Goal: Task Accomplishment & Management: Complete application form

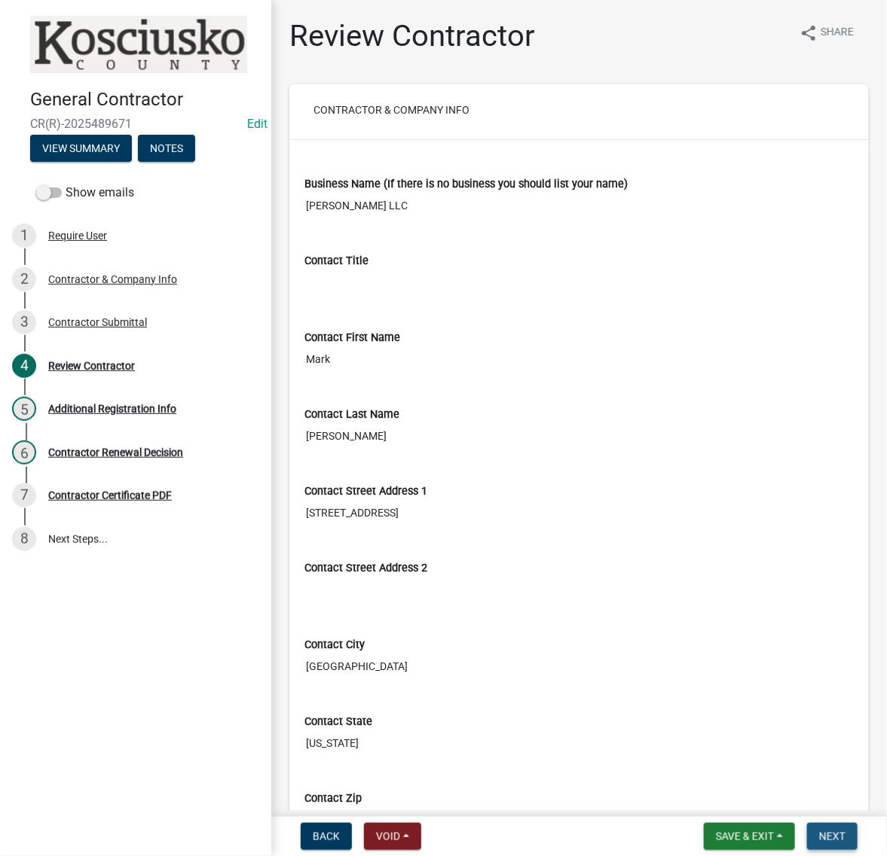
click at [814, 823] on button "Next" at bounding box center [832, 836] width 50 height 27
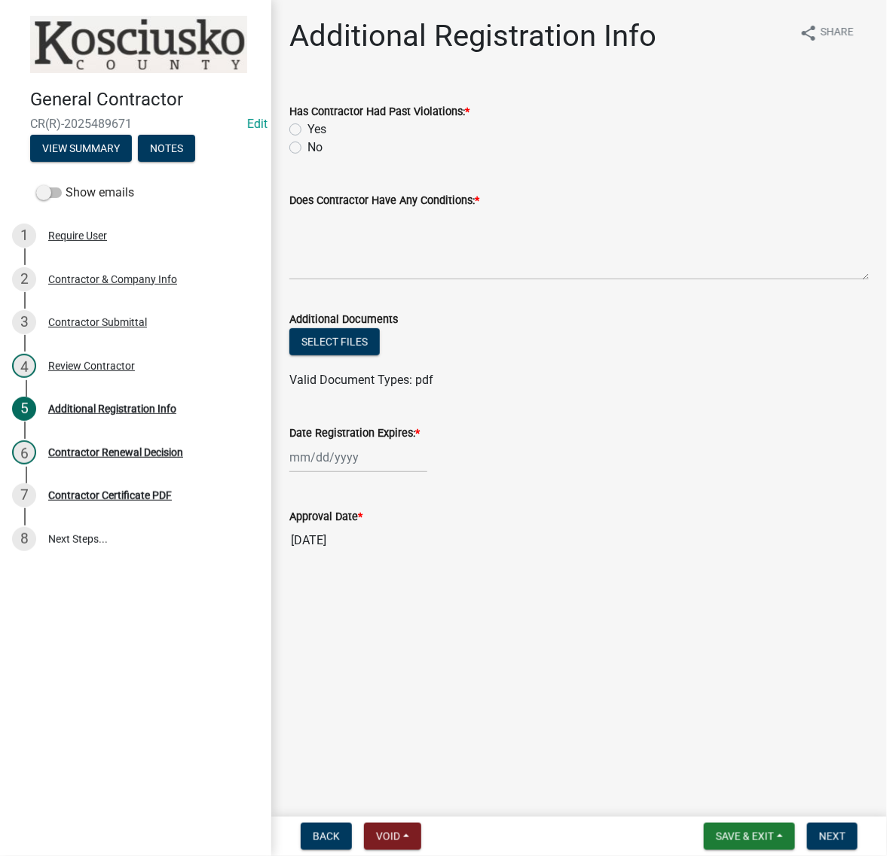
drag, startPoint x: 295, startPoint y: 183, endPoint x: 304, endPoint y: 188, distance: 10.5
click at [307, 157] on label "No" at bounding box center [314, 148] width 15 height 18
click at [307, 148] on input "No" at bounding box center [312, 144] width 10 height 10
radio input "true"
click at [346, 280] on textarea "Does Contractor Have Any Conditions: *" at bounding box center [578, 244] width 579 height 71
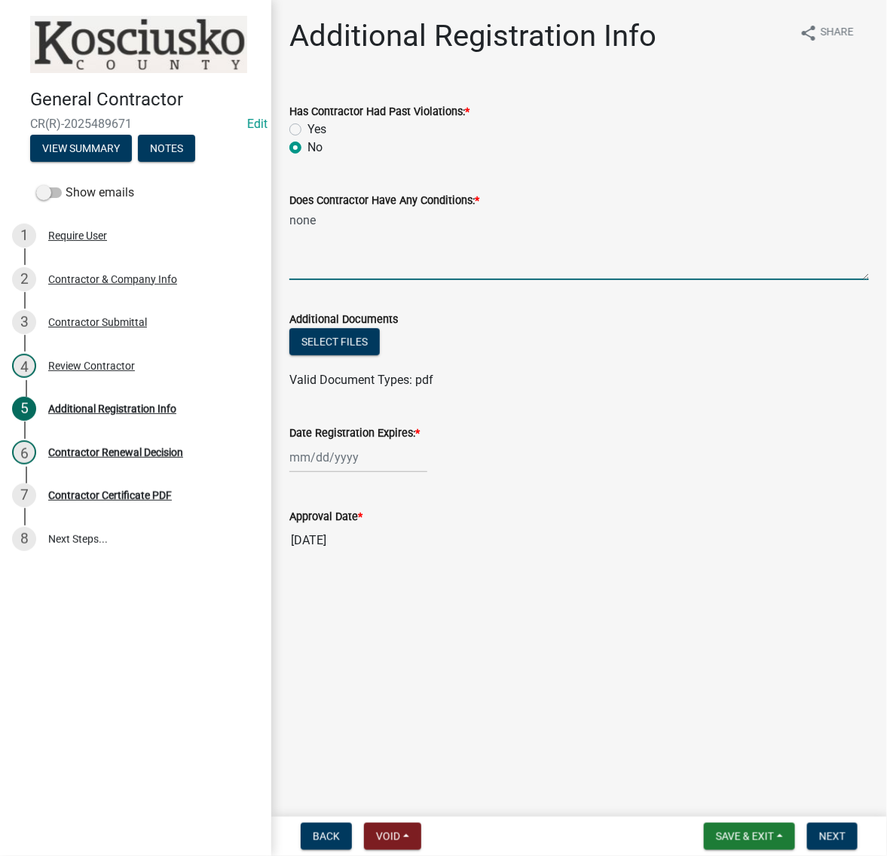
type textarea "none"
click at [394, 473] on div at bounding box center [358, 457] width 138 height 31
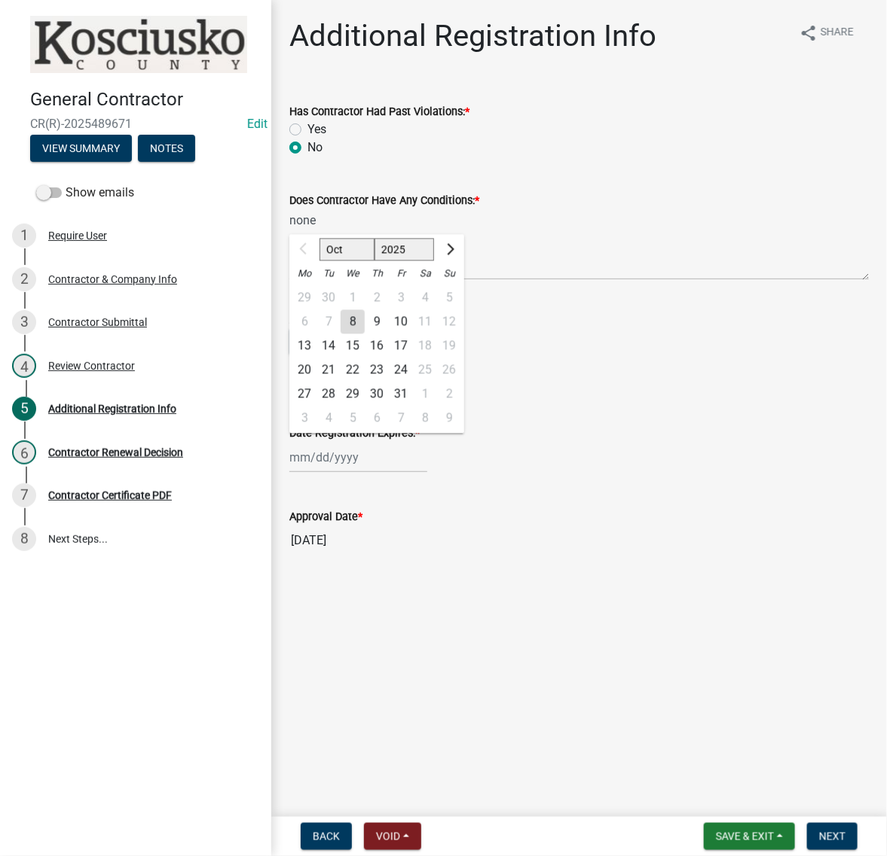
click at [423, 261] on select "2025 2026 2027 2028 2029 2030 2031 2032 2033 2034 2035 2036 2037 2038 2039 2040…" at bounding box center [404, 250] width 60 height 23
select select "2026"
click at [400, 261] on select "2025 2026 2027 2028 2029 2030 2031 2032 2033 2034 2035 2036 2037 2038 2039 2040…" at bounding box center [404, 250] width 60 height 23
click at [389, 334] on div "8" at bounding box center [377, 322] width 24 height 24
type input "10/08/2026"
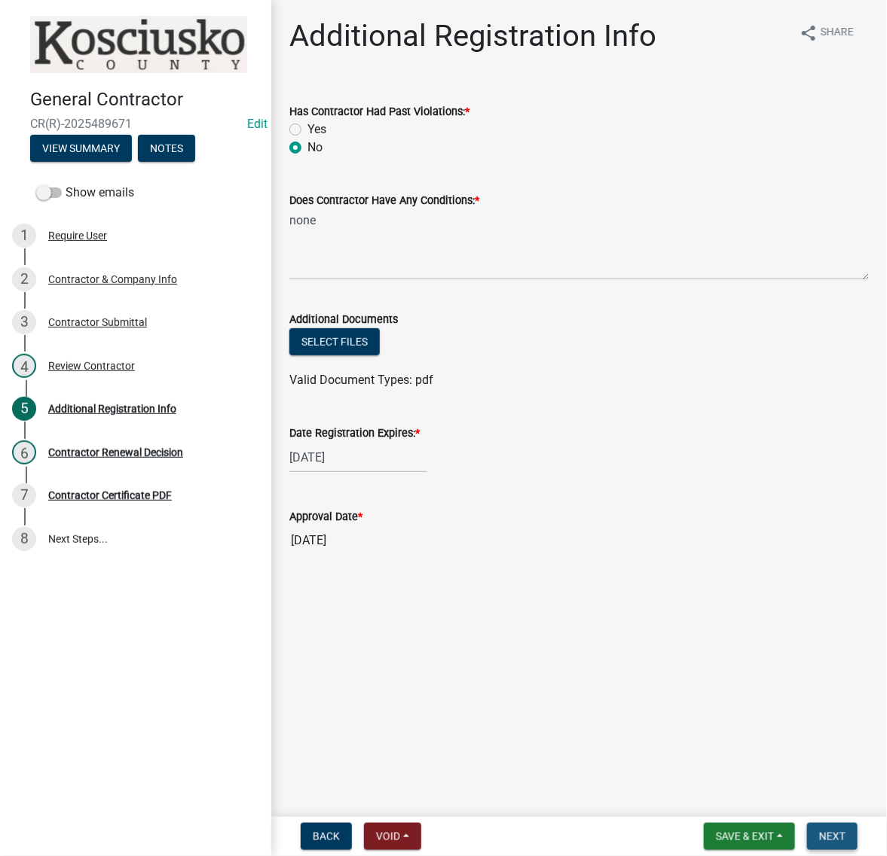
click at [807, 823] on button "Next" at bounding box center [832, 836] width 50 height 27
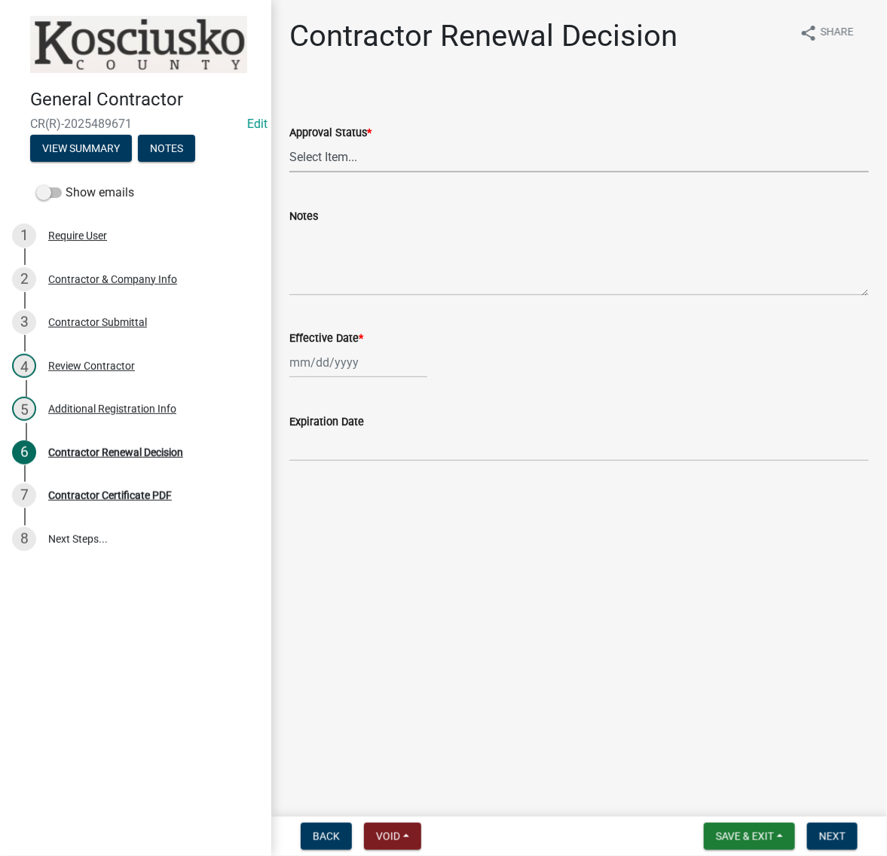
click at [328, 172] on select "Select Item... Approved Denied" at bounding box center [578, 157] width 579 height 31
click at [294, 172] on select "Select Item... Approved Denied" at bounding box center [578, 157] width 579 height 31
select select "30db8998-795d-4bbe-8e49-f1ade8865815"
click at [344, 378] on div at bounding box center [358, 362] width 138 height 31
select select "10"
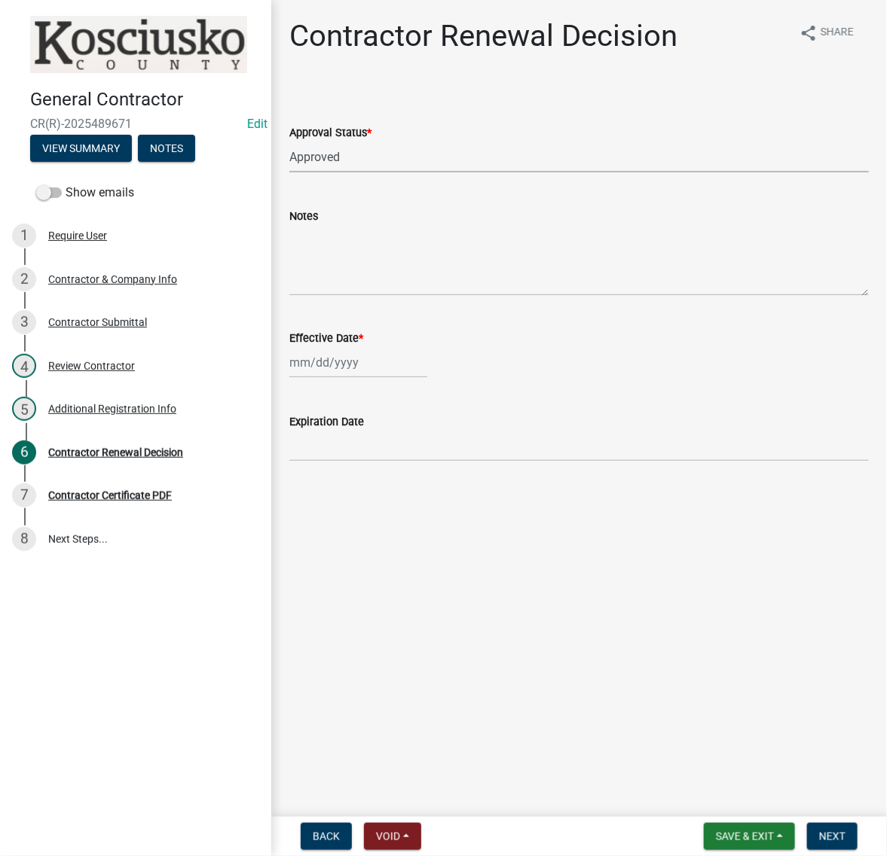
select select "2025"
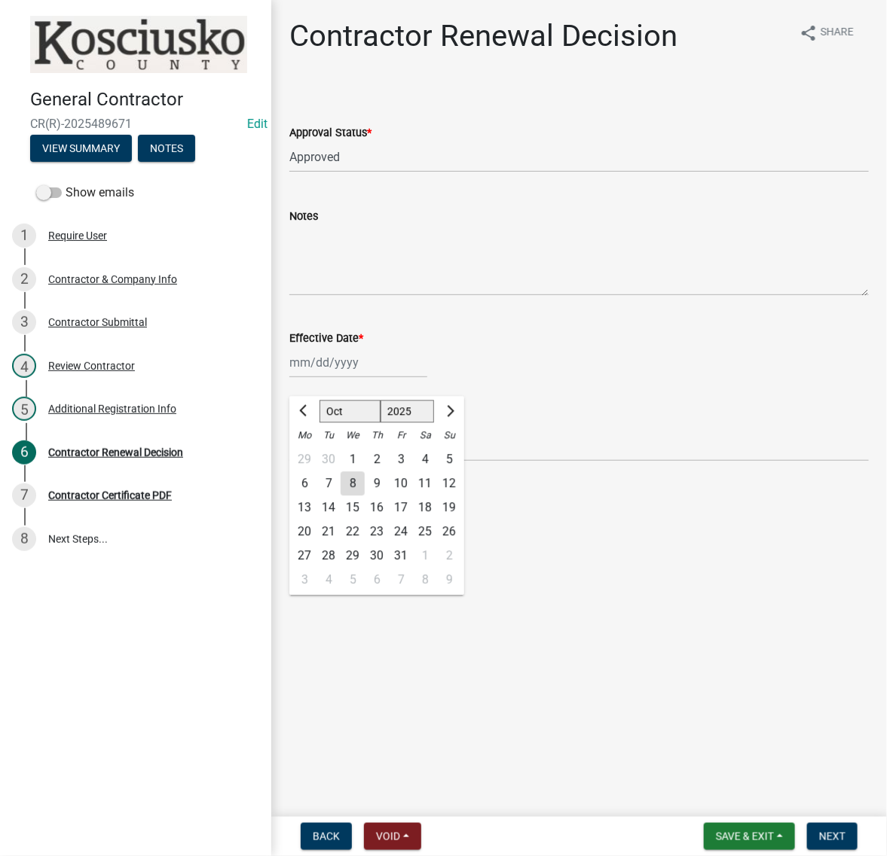
click at [365, 496] on div "8" at bounding box center [352, 484] width 24 height 24
type input "10/08/2025"
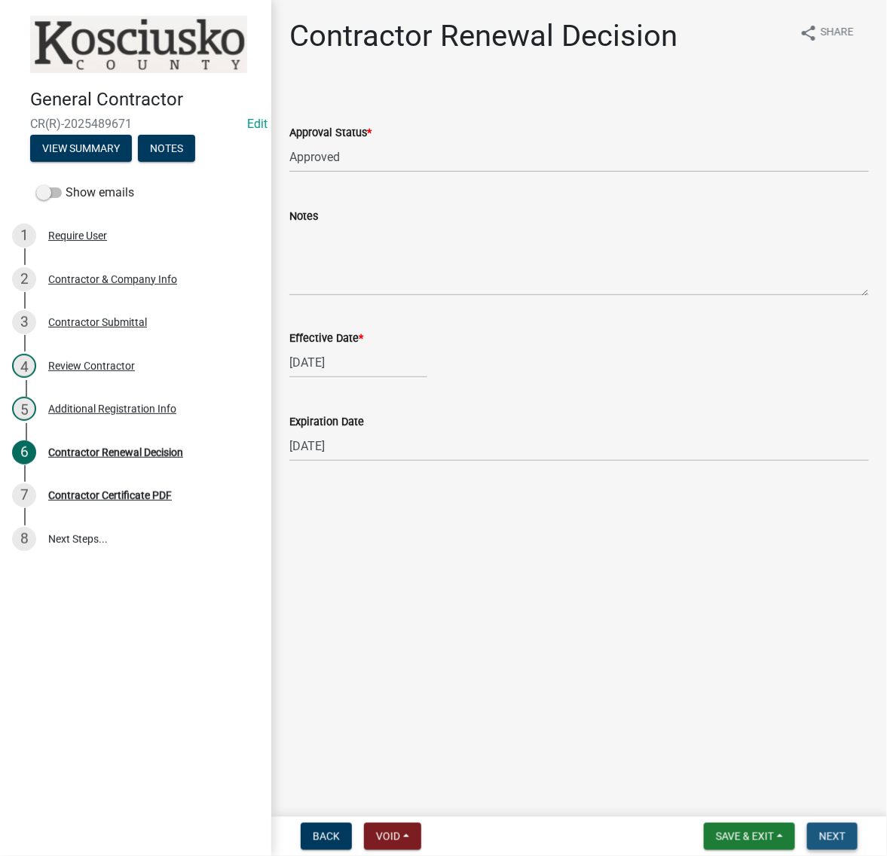
click at [826, 831] on span "Next" at bounding box center [832, 837] width 26 height 12
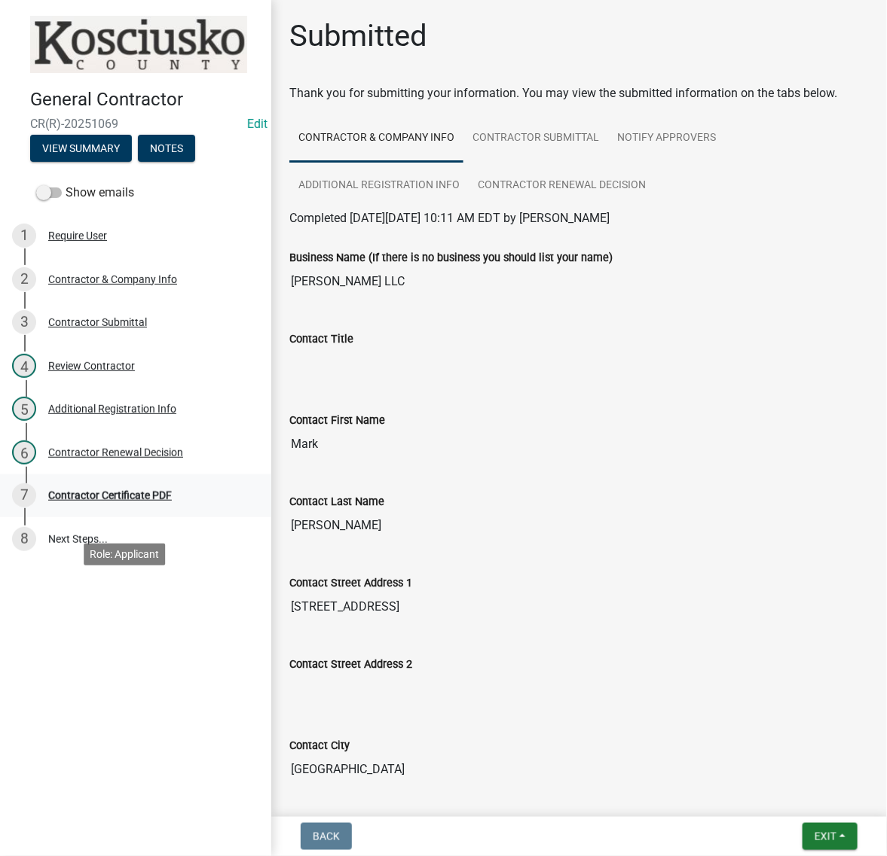
click at [172, 501] on div "Contractor Certificate PDF" at bounding box center [110, 495] width 124 height 11
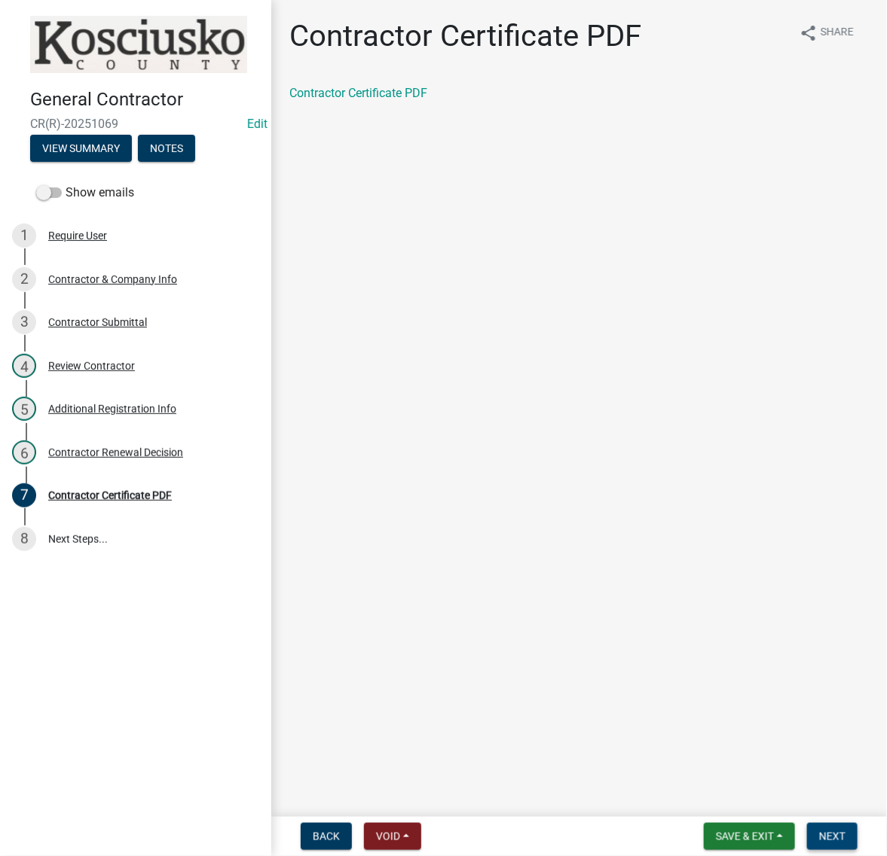
click at [827, 840] on span "Next" at bounding box center [832, 837] width 26 height 12
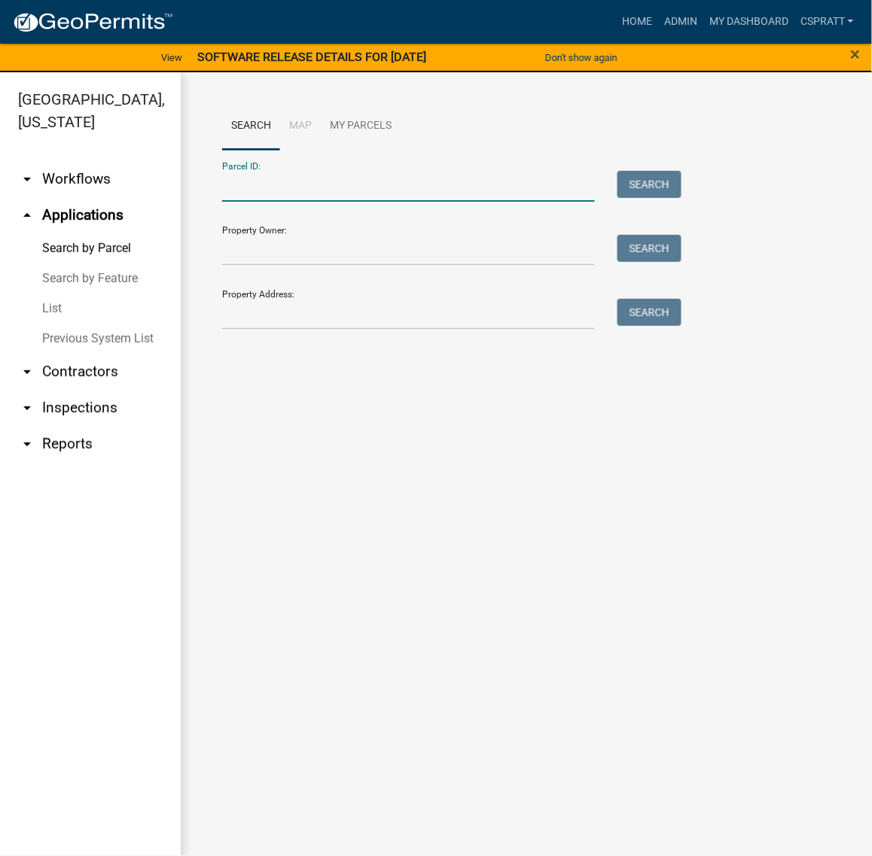
click at [261, 202] on input "Parcel ID:" at bounding box center [408, 186] width 373 height 31
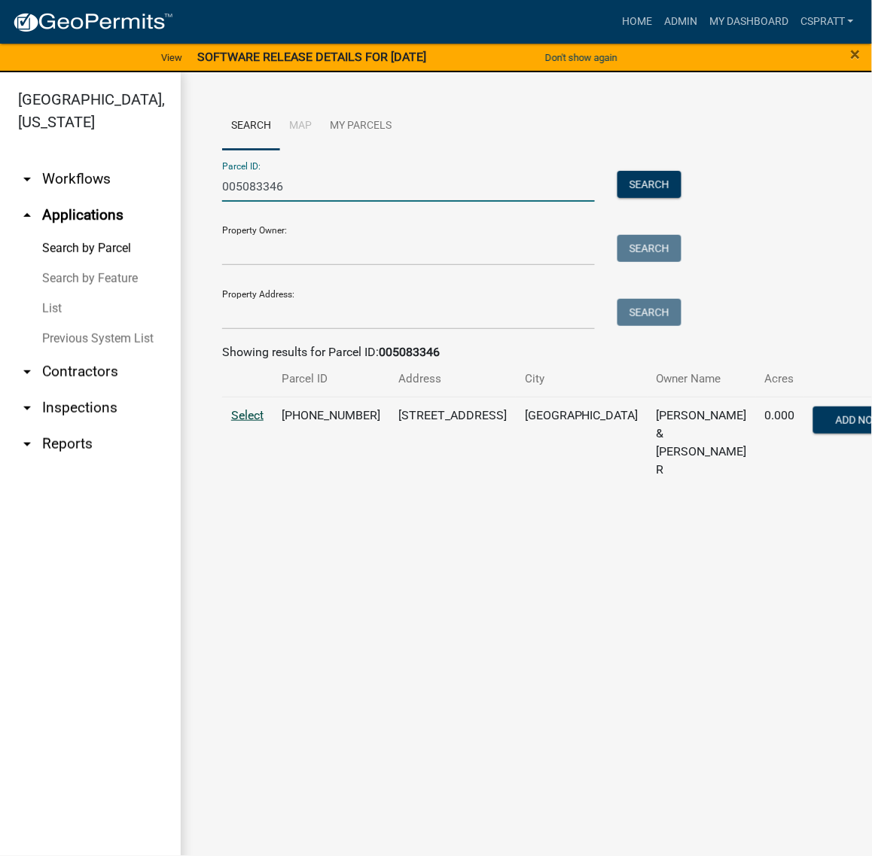
type input "005083346"
click at [253, 423] on span "Select" at bounding box center [247, 415] width 32 height 14
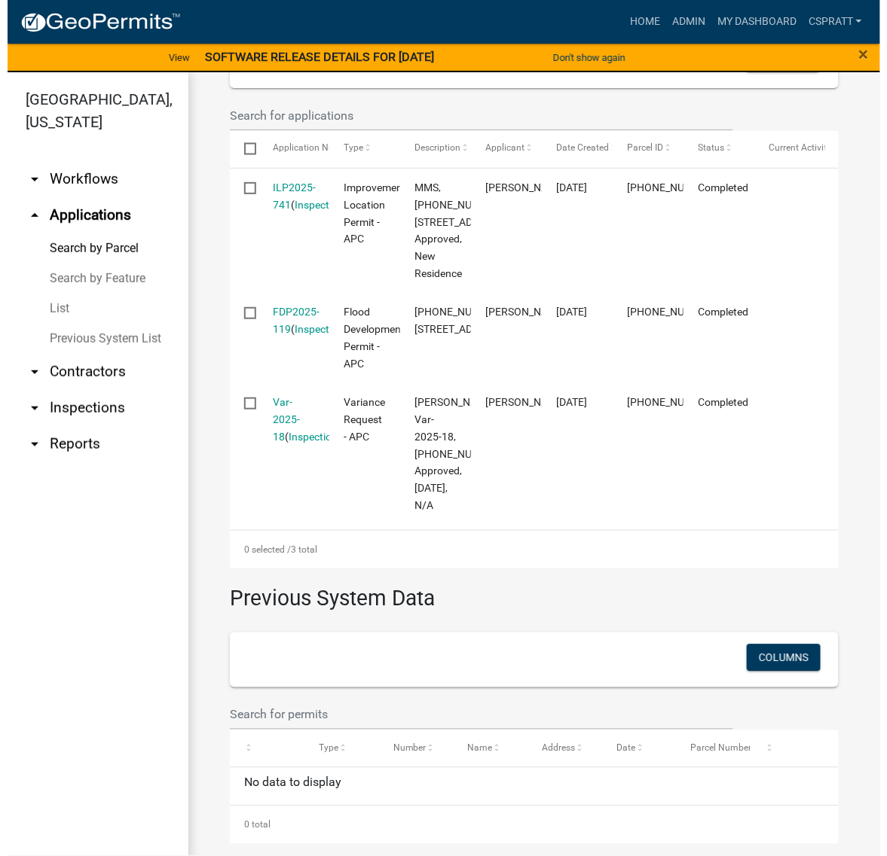
scroll to position [753, 0]
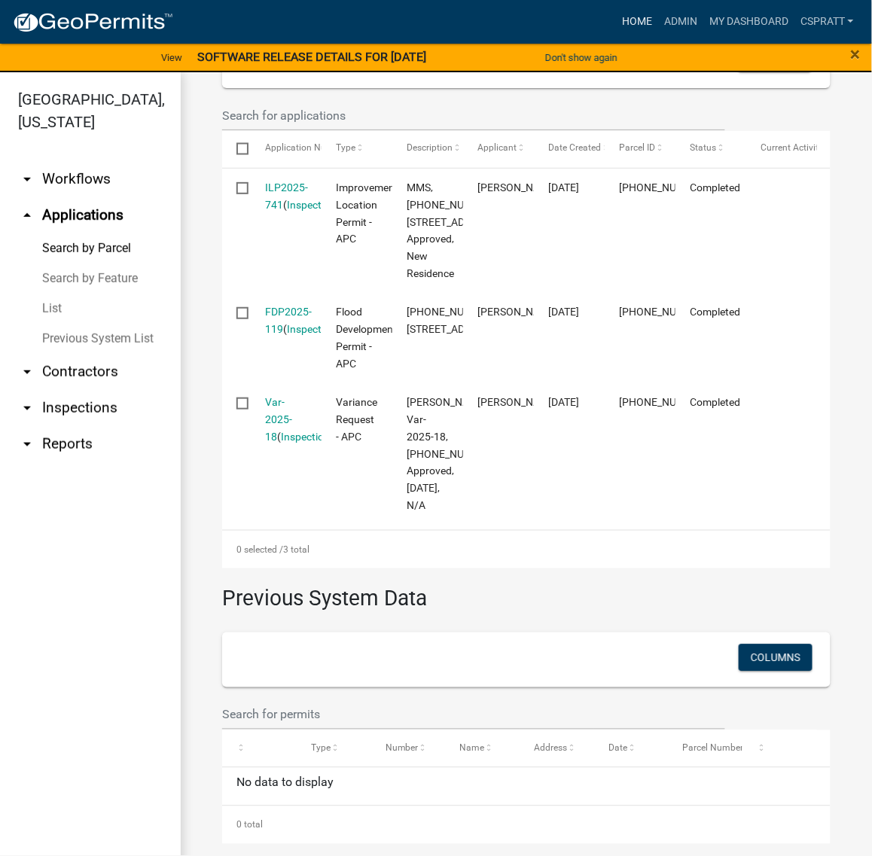
click at [616, 32] on link "Home" at bounding box center [637, 22] width 42 height 29
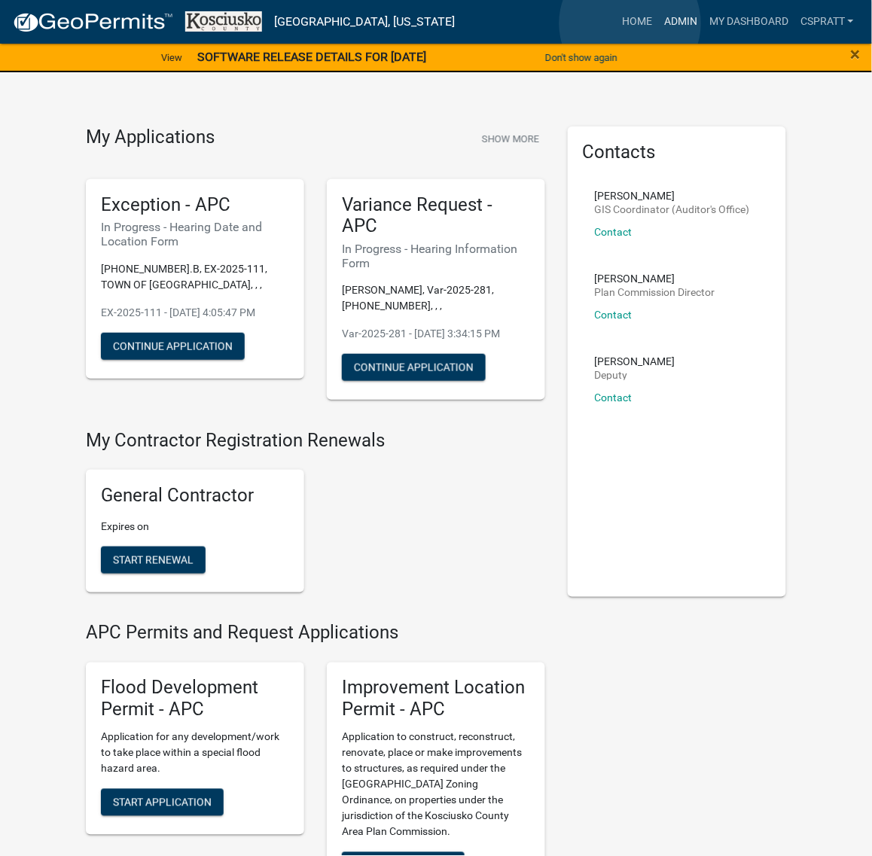
click at [658, 23] on link "Admin" at bounding box center [680, 22] width 45 height 29
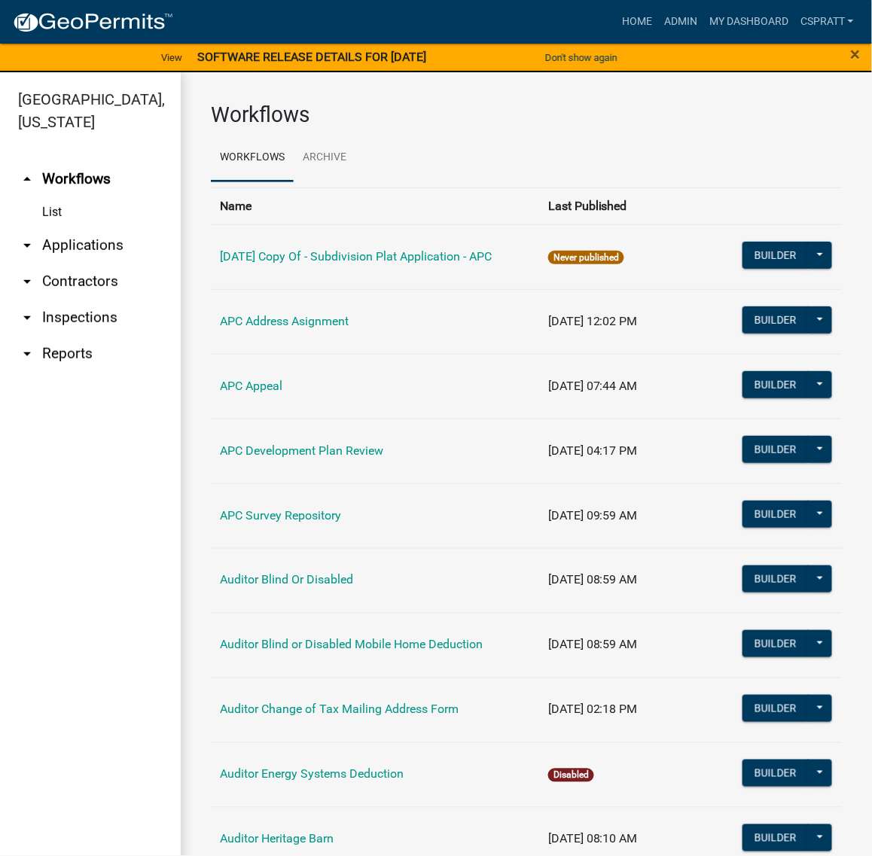
click at [90, 264] on link "arrow_drop_down Applications" at bounding box center [90, 245] width 181 height 36
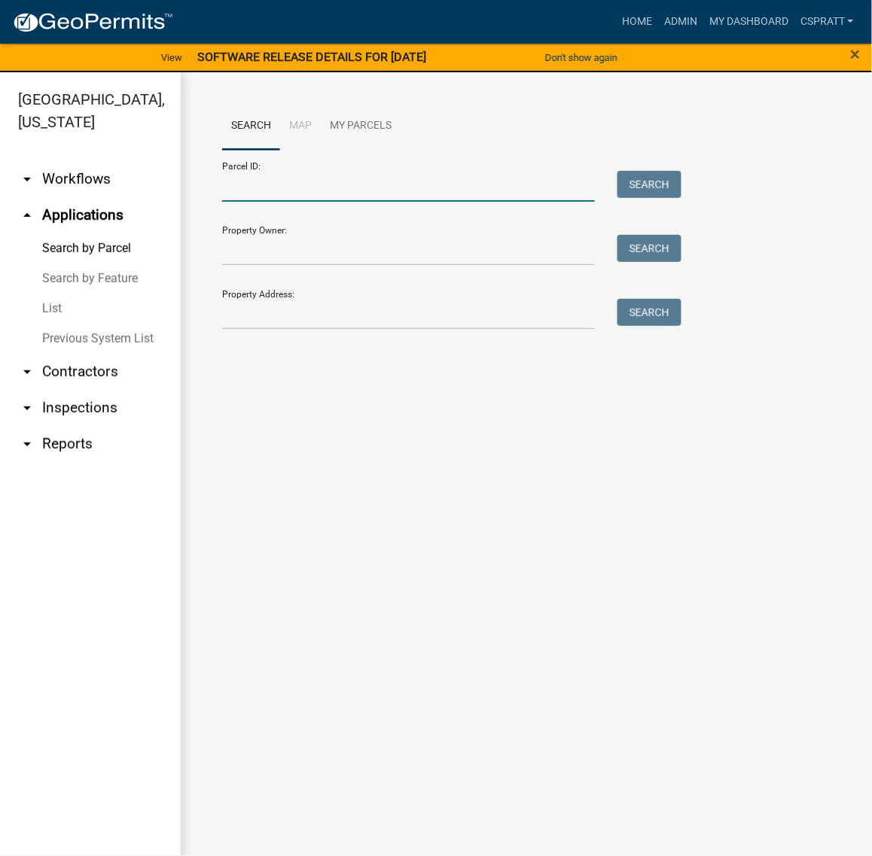
click at [261, 202] on input "Parcel ID:" at bounding box center [408, 186] width 373 height 31
click at [53, 324] on link "List" at bounding box center [90, 309] width 181 height 30
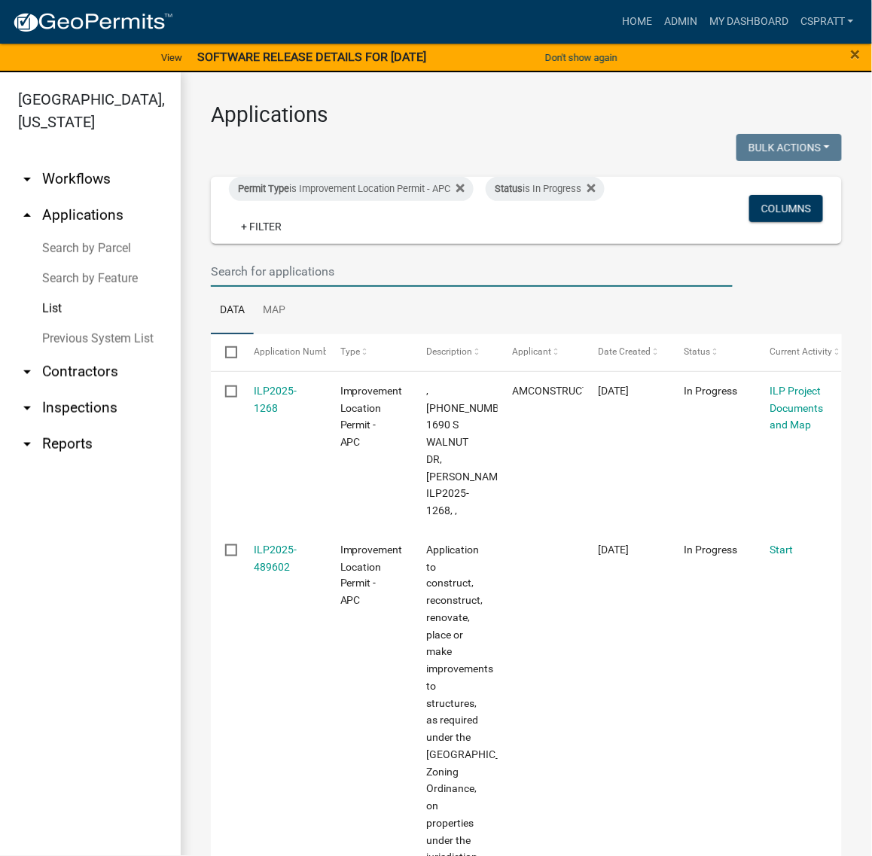
click at [303, 287] on input "text" at bounding box center [472, 271] width 522 height 31
click at [588, 192] on icon at bounding box center [592, 188] width 8 height 8
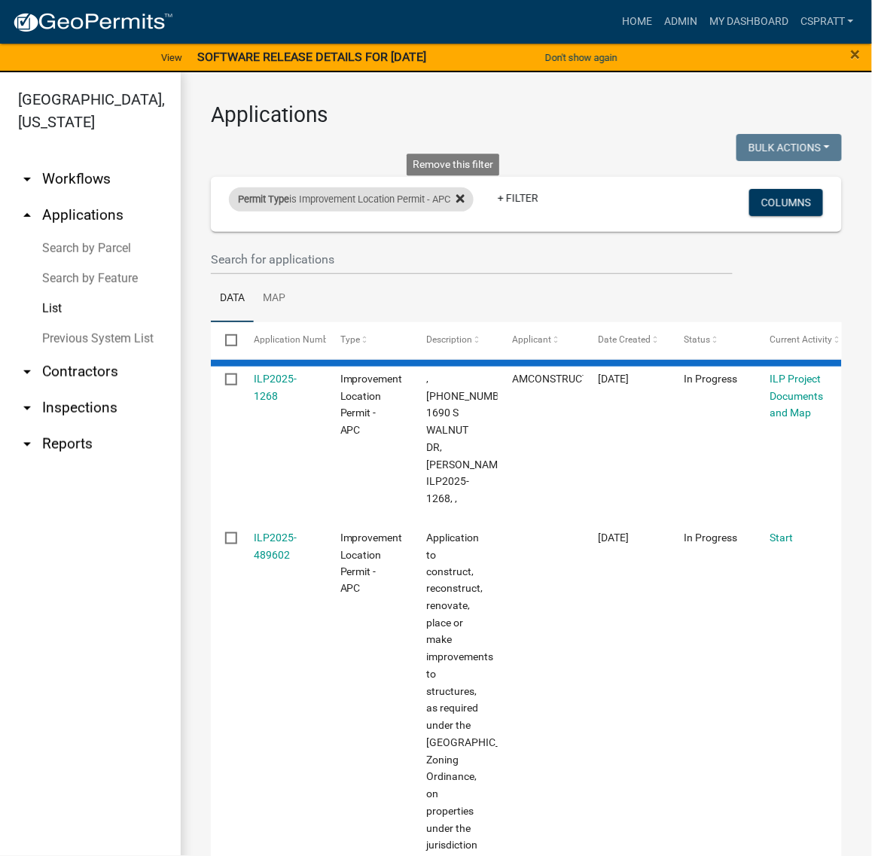
click at [465, 205] on icon at bounding box center [460, 199] width 8 height 12
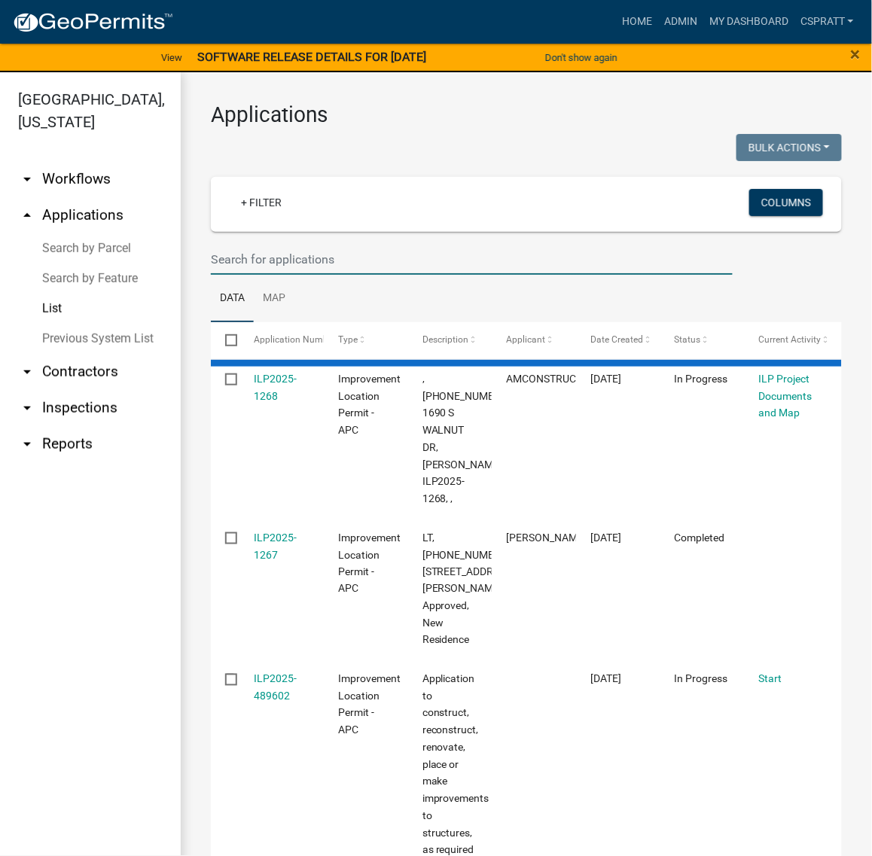
click at [264, 275] on input "text" at bounding box center [472, 259] width 522 height 31
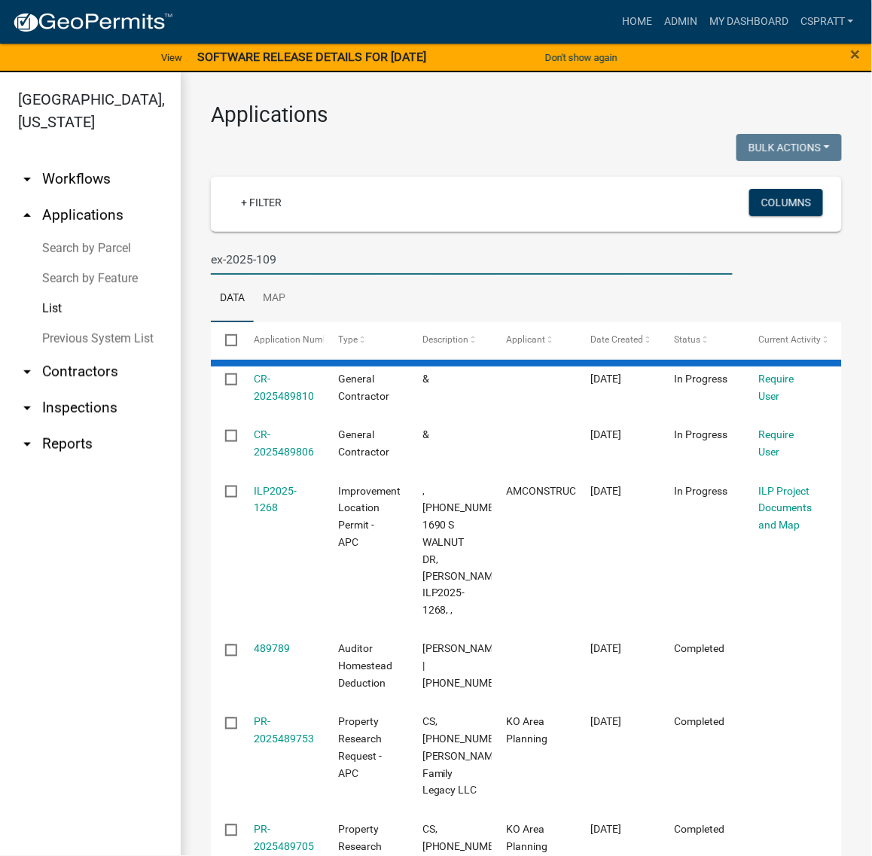
click at [228, 275] on input "ex-2025-109" at bounding box center [472, 259] width 522 height 31
click at [358, 275] on input "EX-2025-109" at bounding box center [472, 259] width 522 height 31
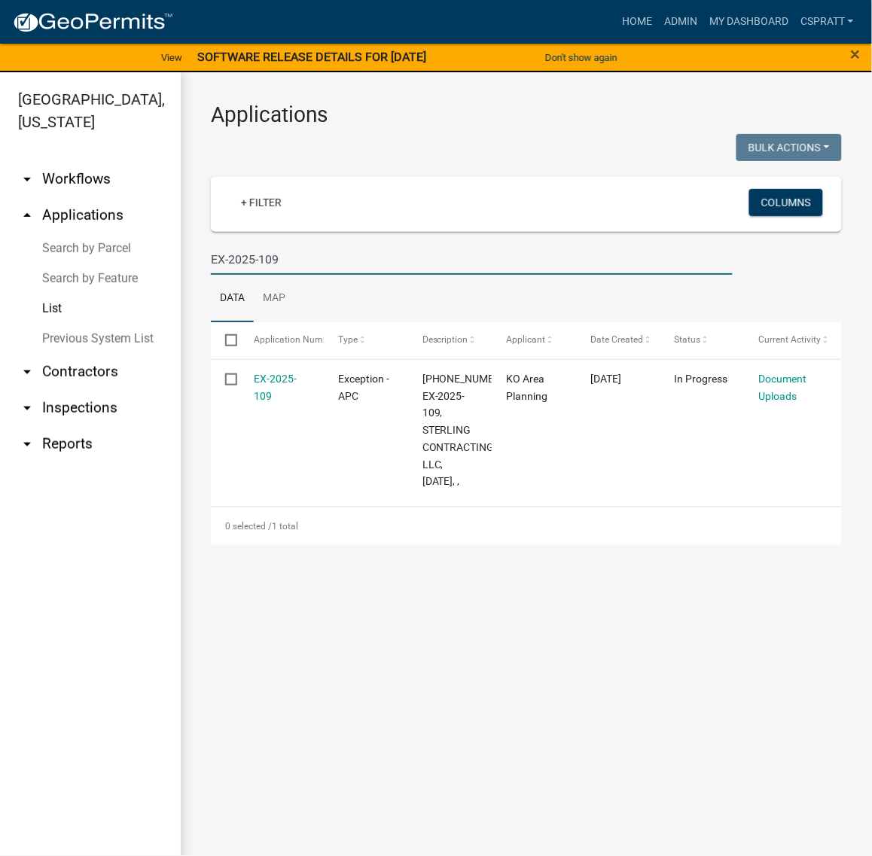
click at [234, 275] on input "EX-2025-109" at bounding box center [472, 259] width 522 height 31
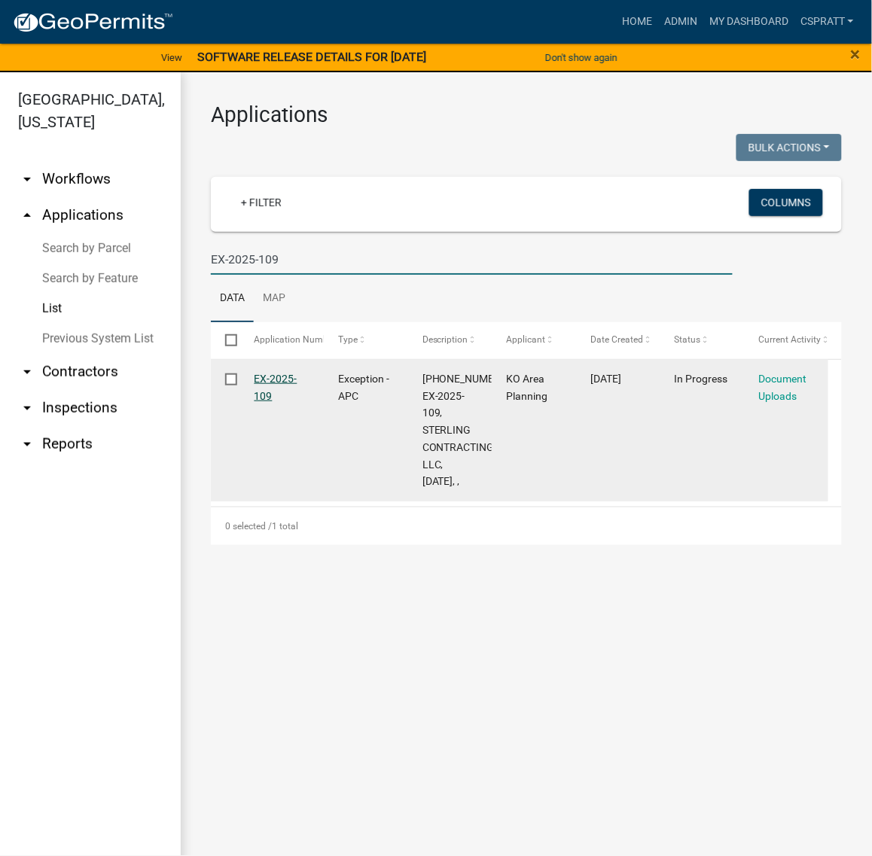
type input "EX-2025-109"
click at [281, 402] on link "EX-2025-109" at bounding box center [276, 387] width 43 height 29
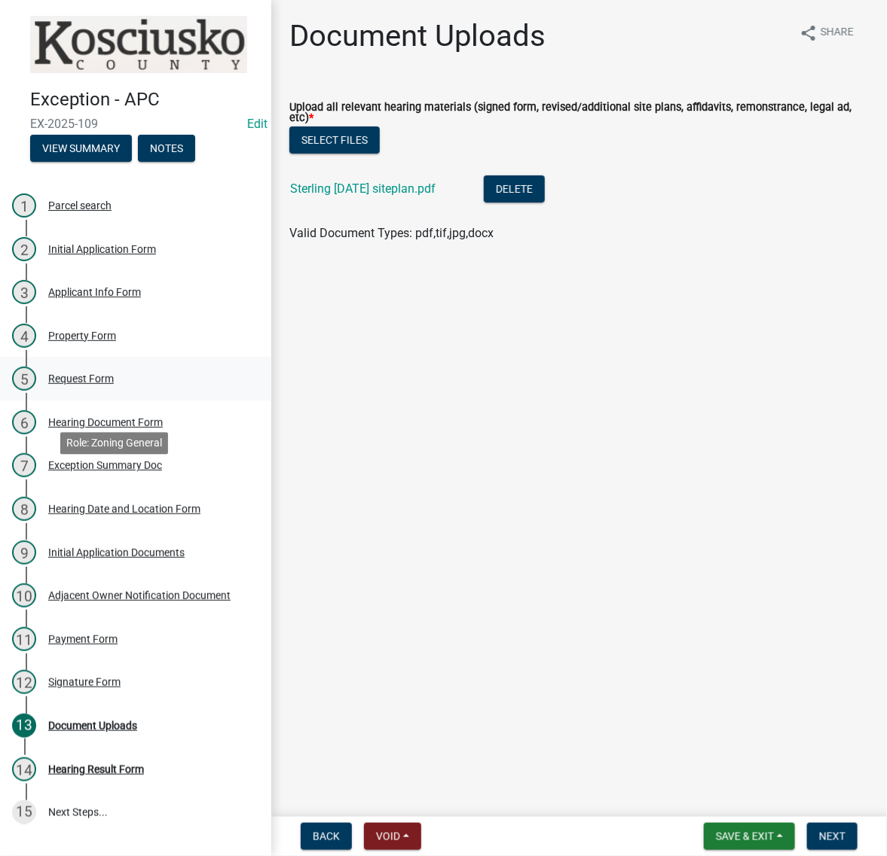
click at [98, 384] on div "Request Form" at bounding box center [81, 379] width 66 height 11
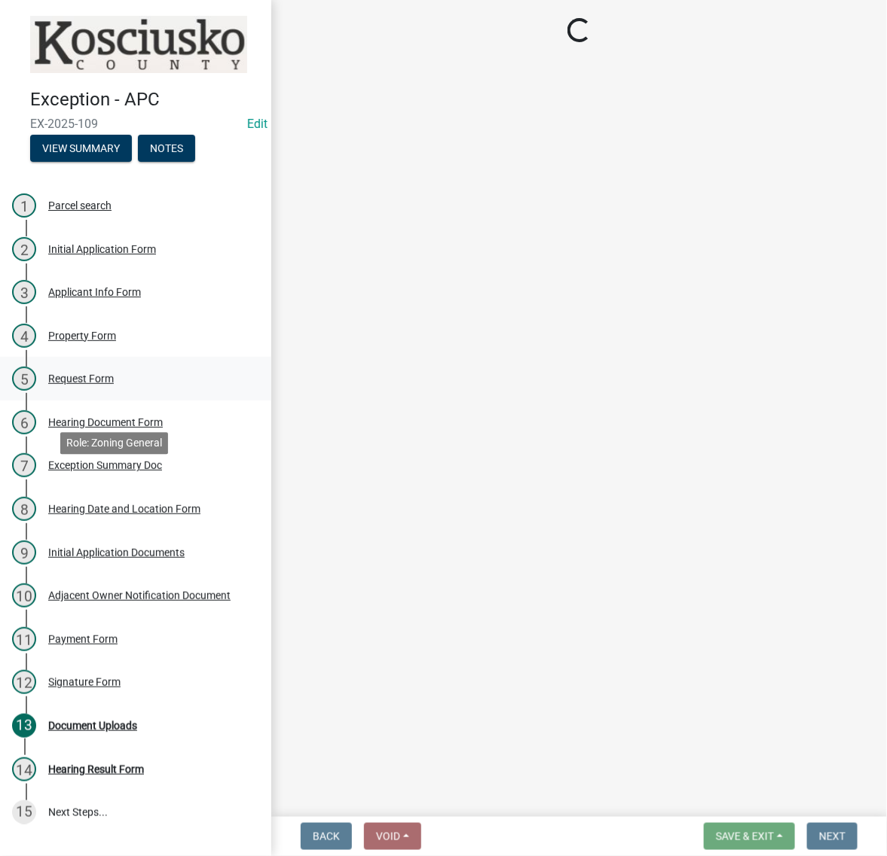
select select "99d328be-140a-4434-998e-36f46e81fa04"
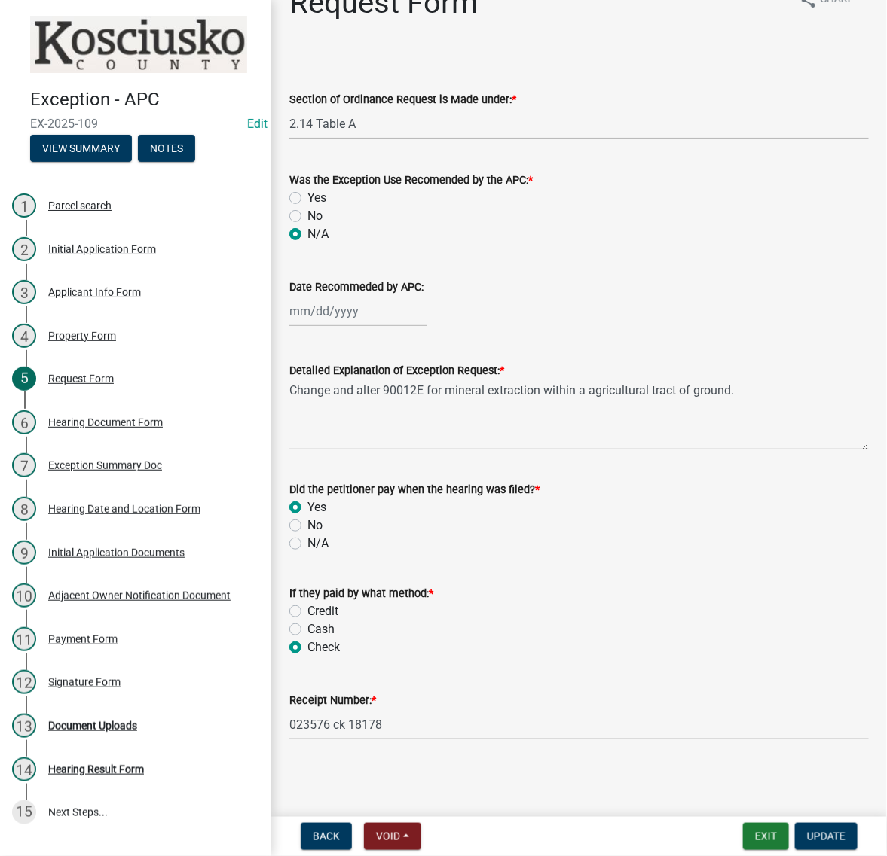
scroll to position [231, 0]
click at [104, 211] on div "Parcel search" at bounding box center [79, 205] width 63 height 11
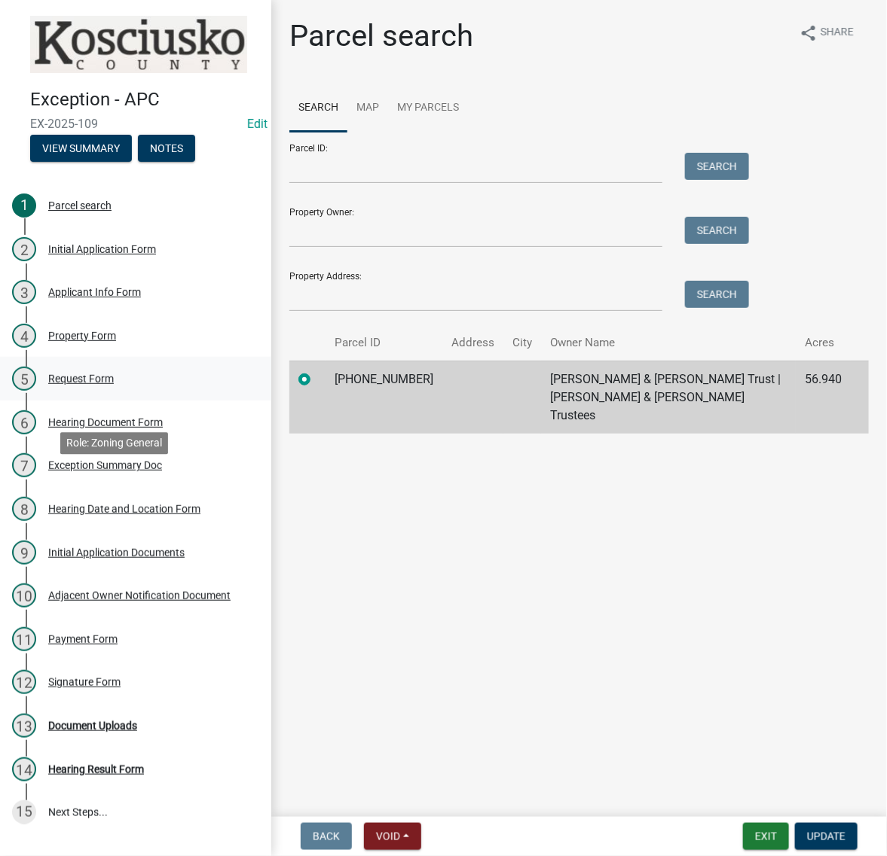
click at [104, 384] on div "Request Form" at bounding box center [81, 379] width 66 height 11
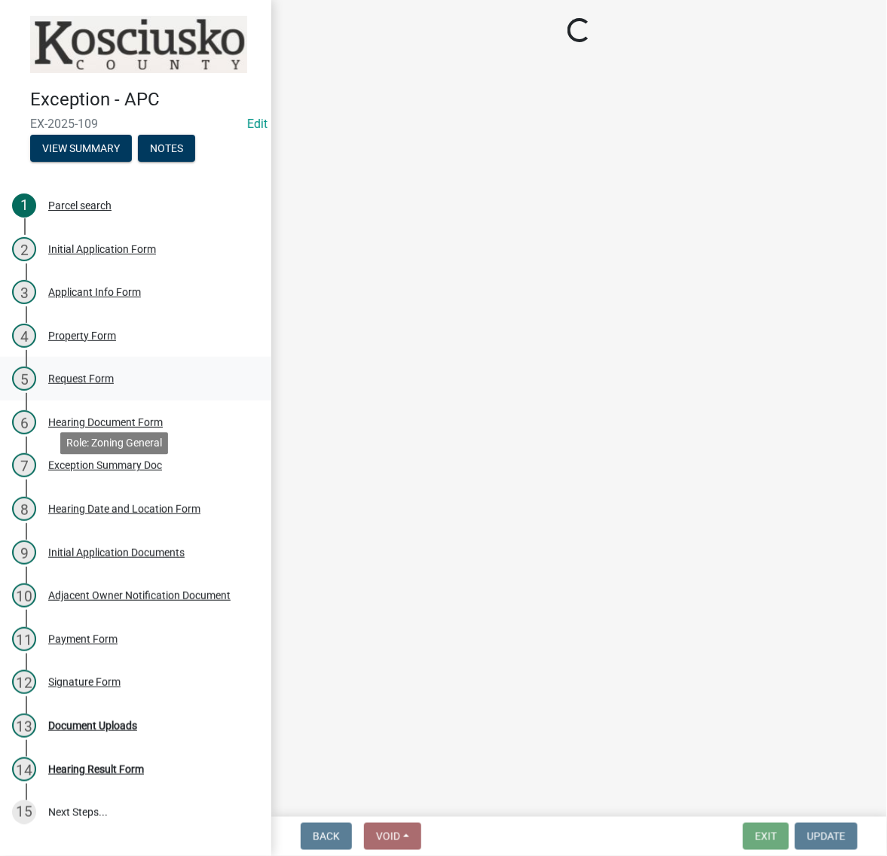
select select "99d328be-140a-4434-998e-36f46e81fa04"
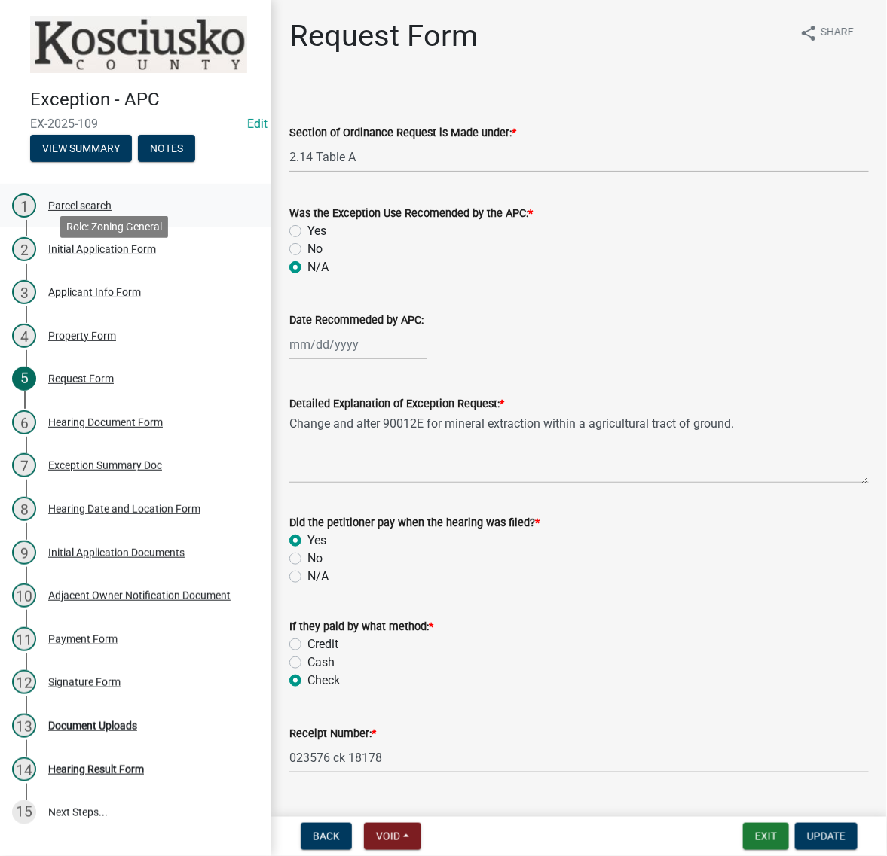
click at [75, 211] on div "Parcel search" at bounding box center [79, 205] width 63 height 11
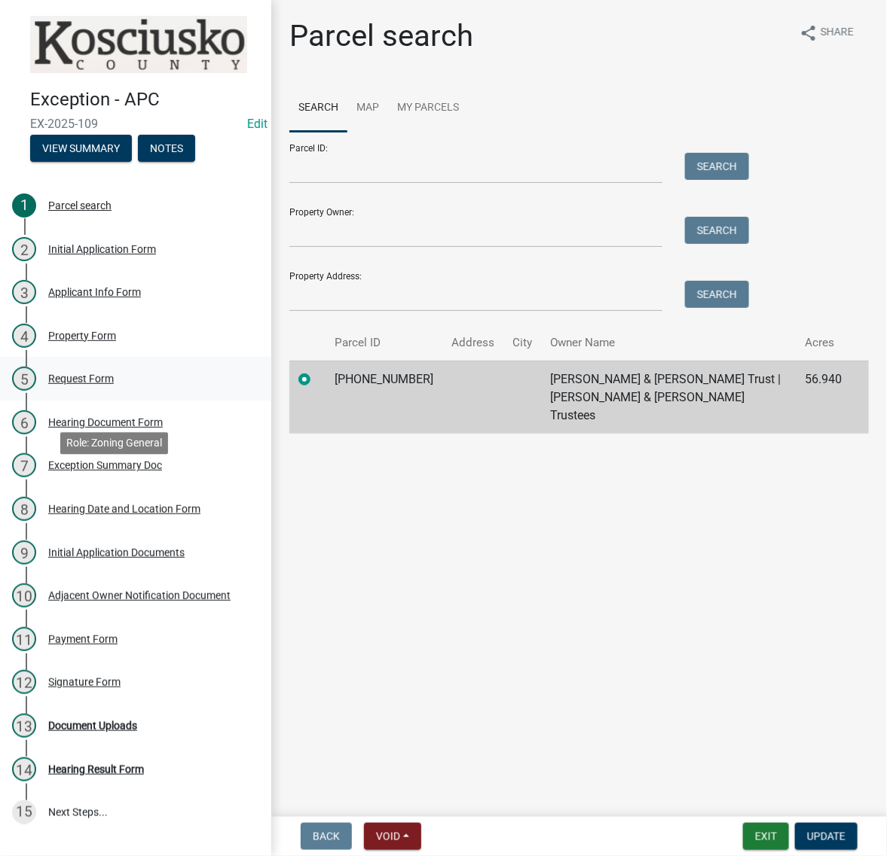
click at [83, 384] on div "Request Form" at bounding box center [81, 379] width 66 height 11
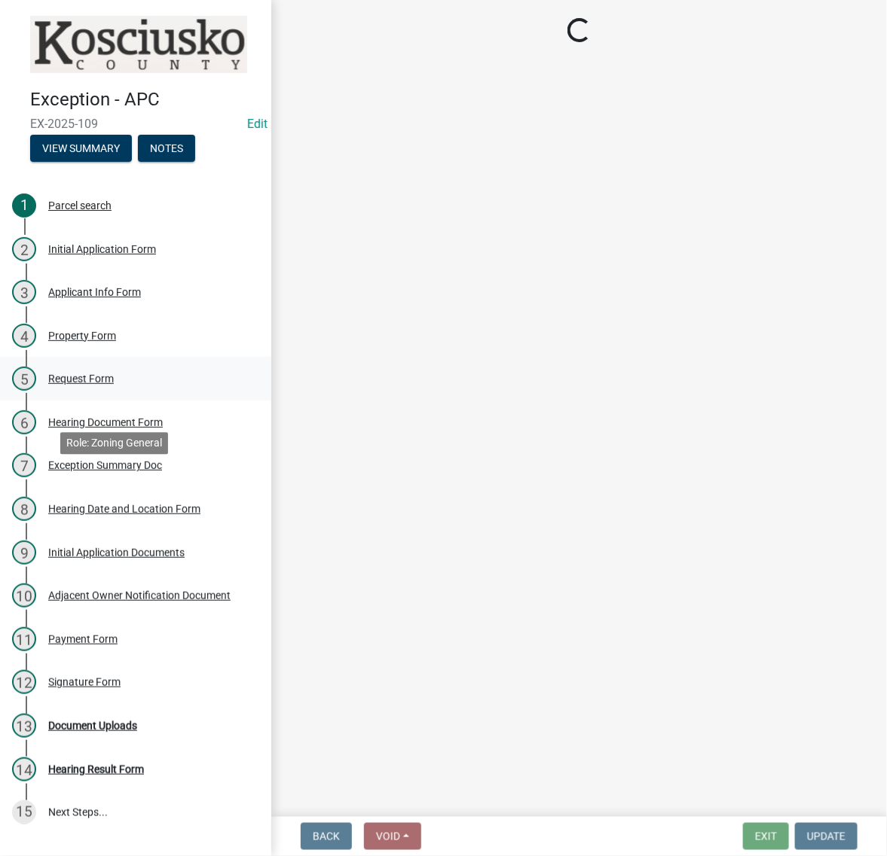
select select "99d328be-140a-4434-998e-36f46e81fa04"
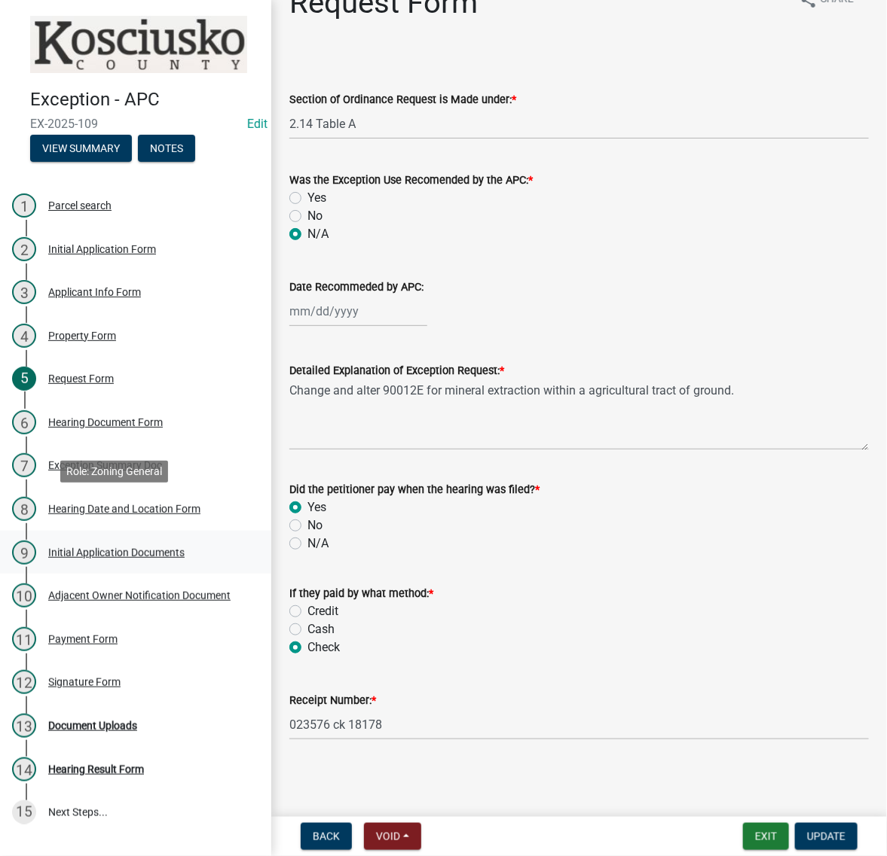
scroll to position [188, 0]
click at [103, 548] on div "Initial Application Documents" at bounding box center [116, 553] width 136 height 11
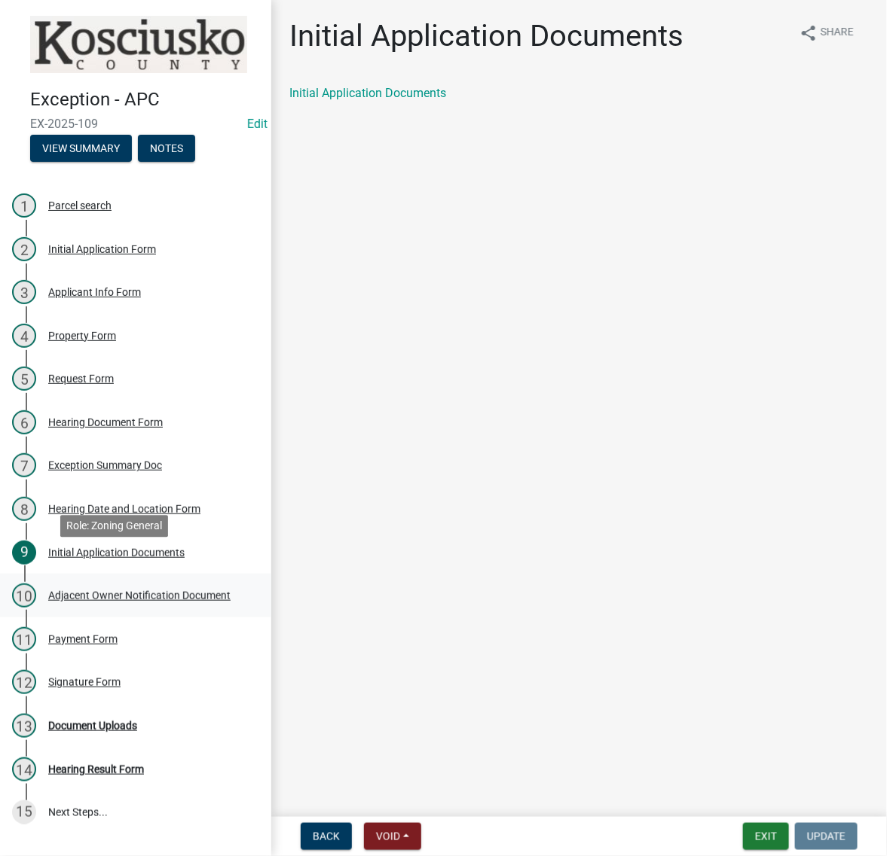
click at [93, 591] on div "Adjacent Owner Notification Document" at bounding box center [139, 596] width 182 height 11
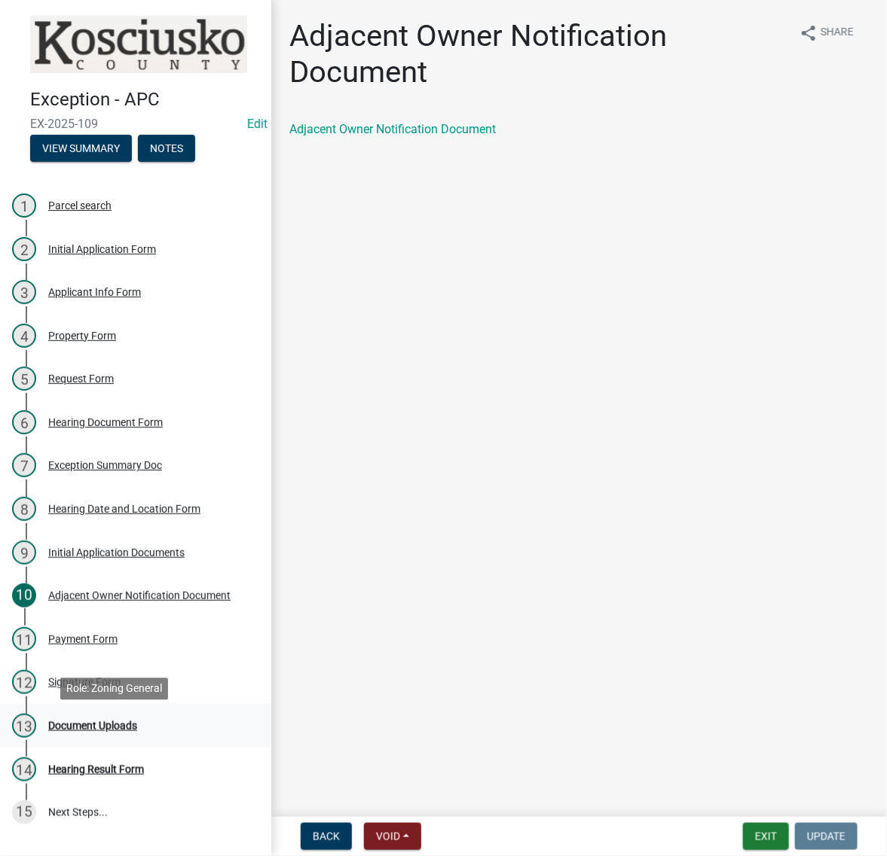
click at [124, 731] on div "Document Uploads" at bounding box center [92, 726] width 89 height 11
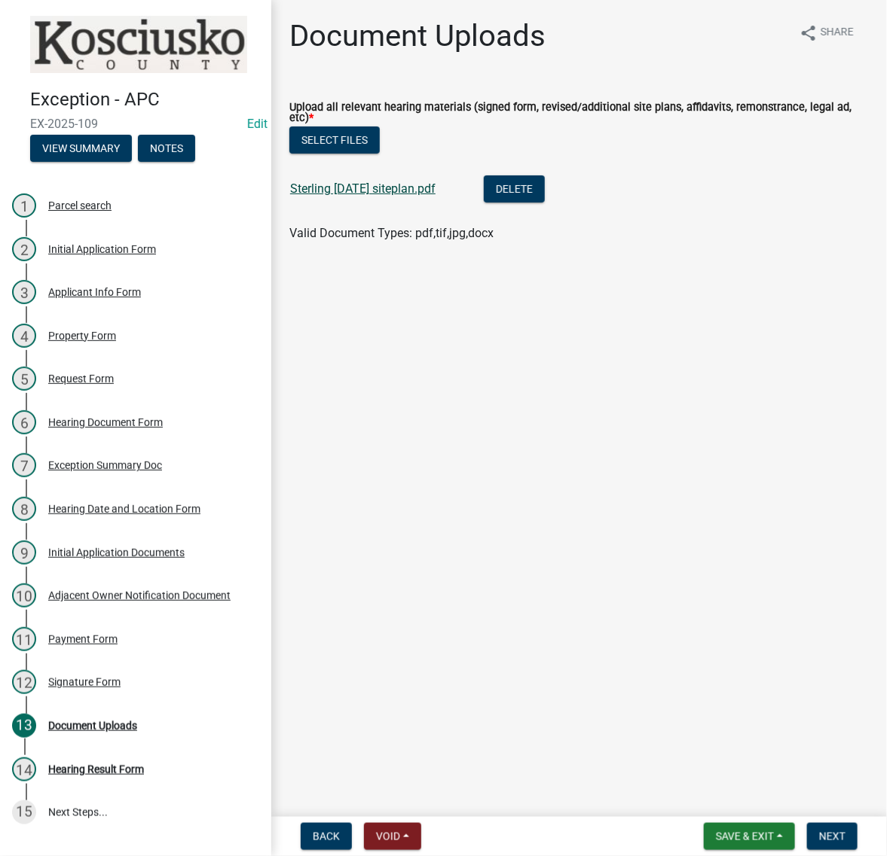
click at [435, 196] on link "Sterling 10 7 2025 siteplan.pdf" at bounding box center [362, 189] width 145 height 14
click at [79, 504] on div "Hearing Date and Location Form" at bounding box center [124, 509] width 152 height 11
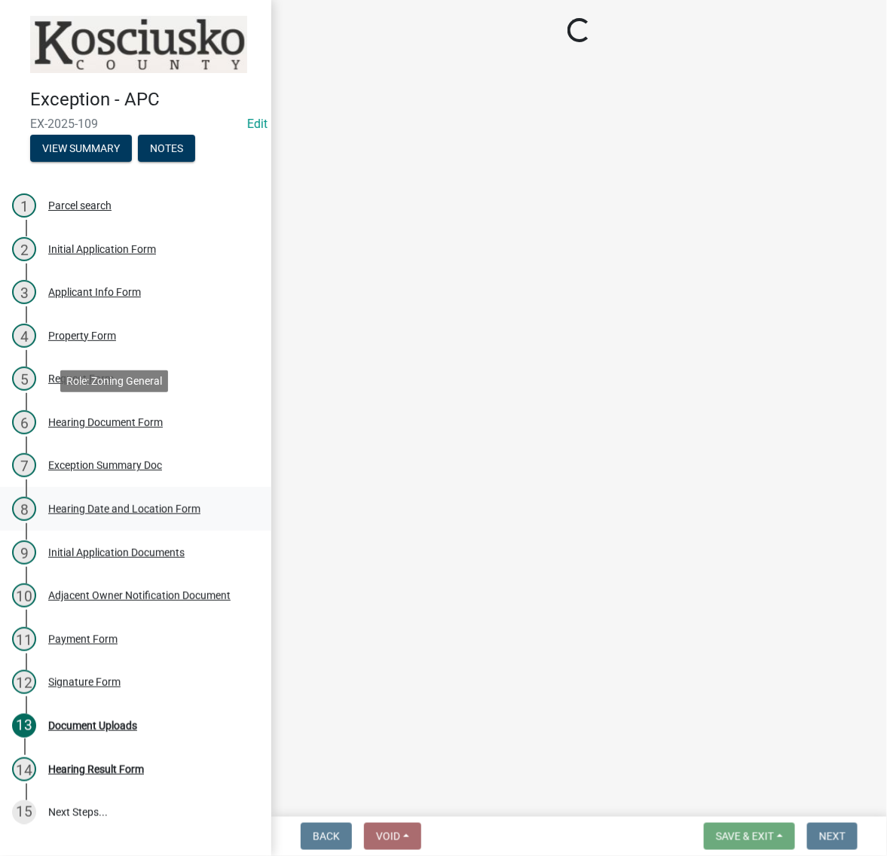
select select "a48e76f8-de41-403b-83ad-1628186786b9"
select select "9dcac0a2-b0c4-4f3b-8637-840d2209bdca"
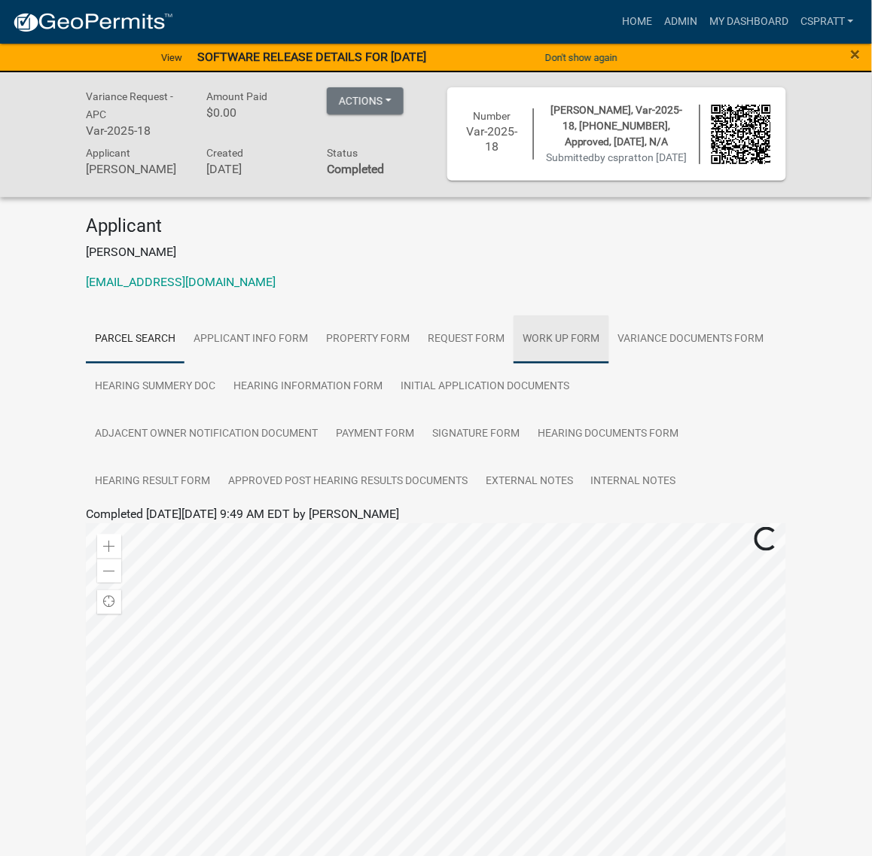
click at [609, 364] on link "Work Up Form" at bounding box center [562, 340] width 96 height 48
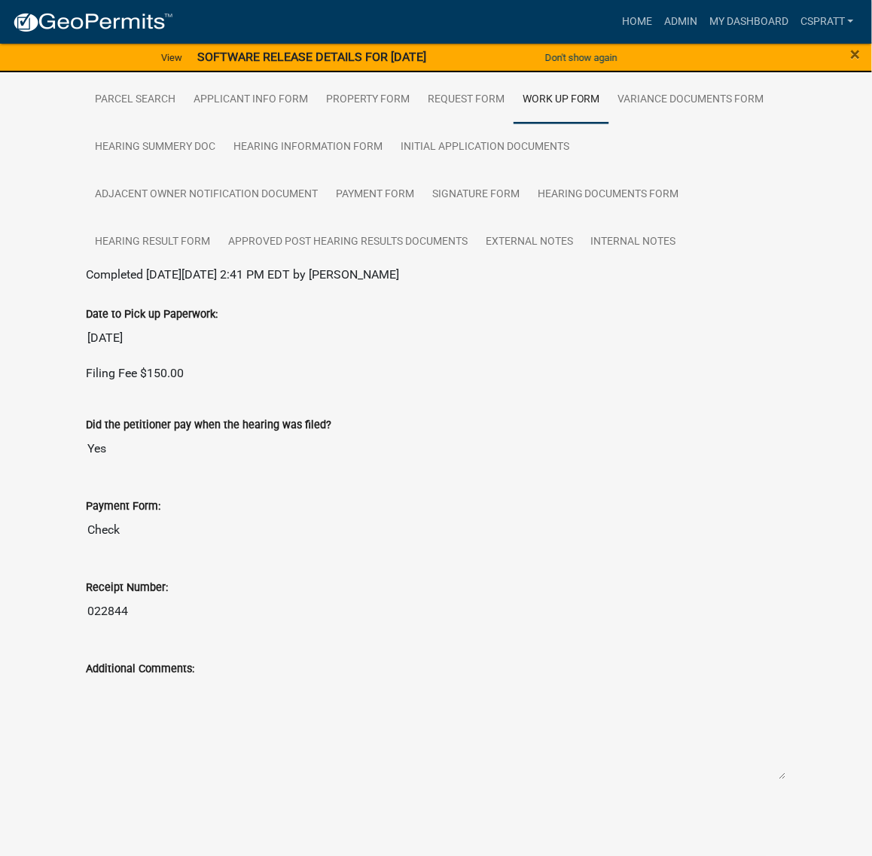
scroll to position [93, 0]
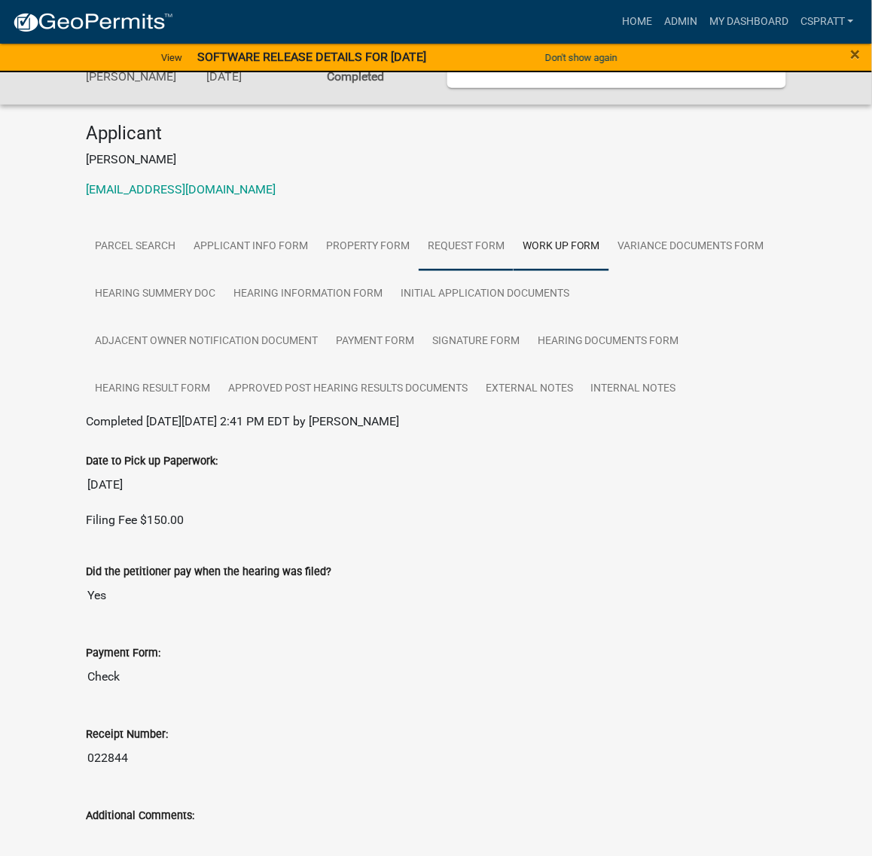
click at [514, 271] on link "Request Form" at bounding box center [466, 247] width 95 height 48
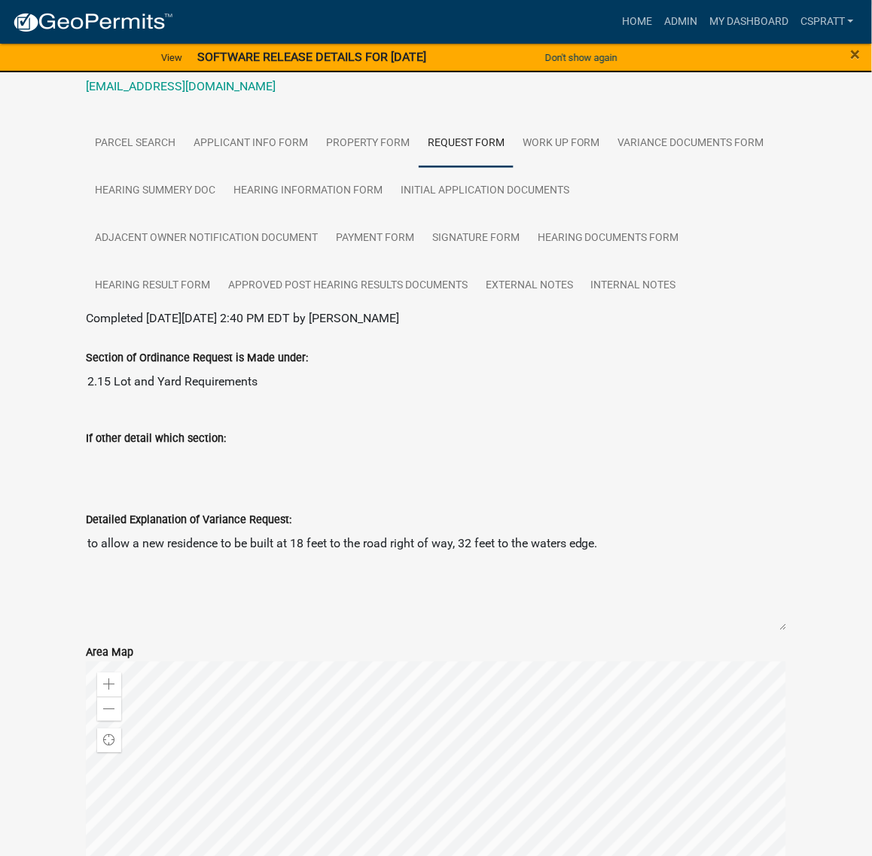
scroll to position [94, 0]
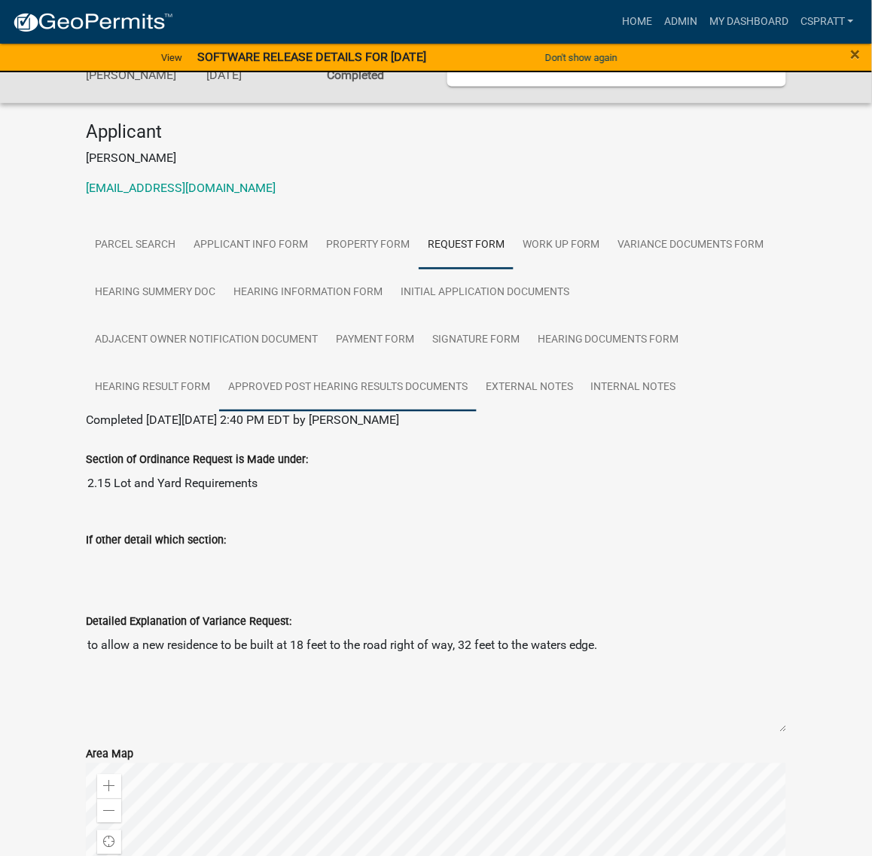
click at [227, 412] on link "Approved Post Hearing Results Documents" at bounding box center [348, 388] width 258 height 48
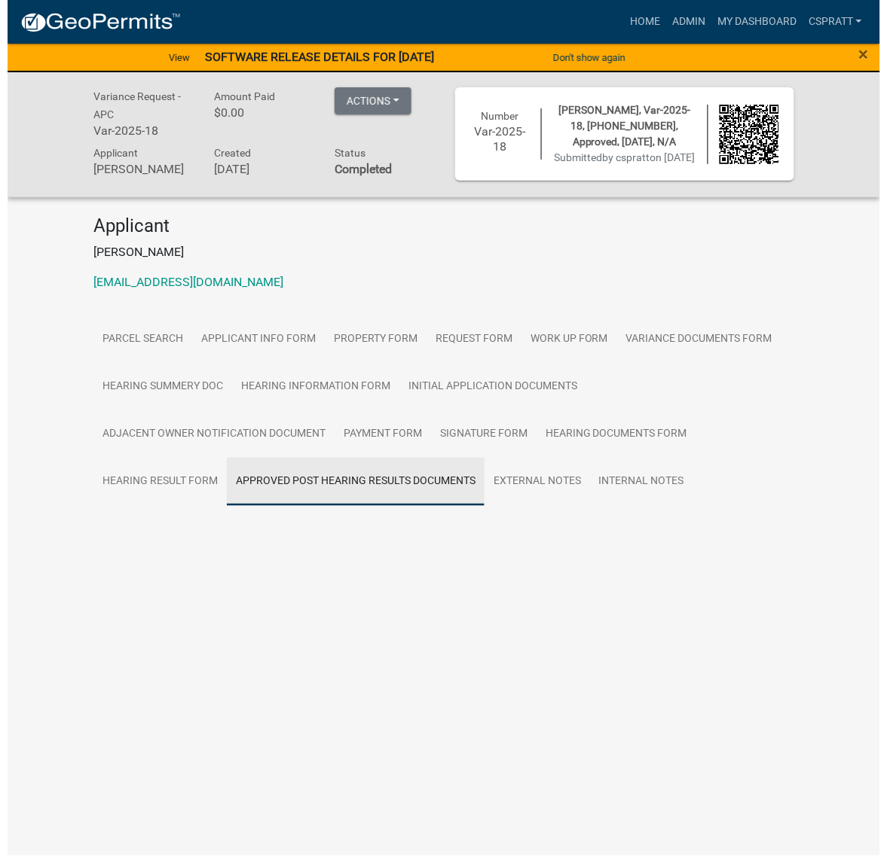
scroll to position [0, 0]
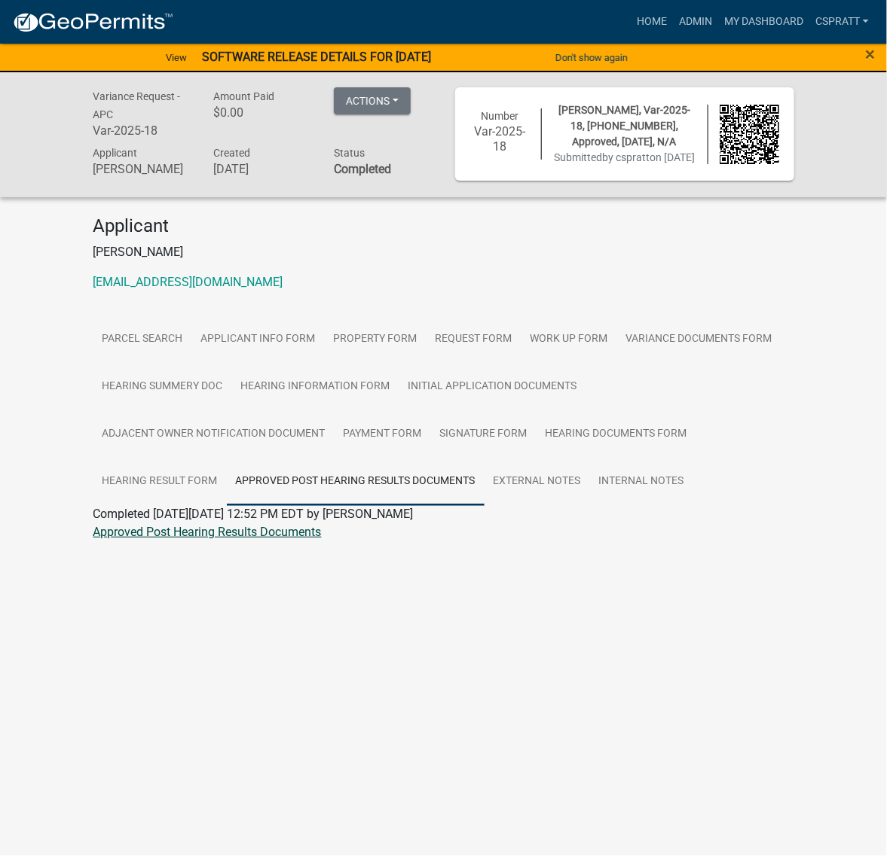
click at [276, 539] on link "Approved Post Hearing Results Documents" at bounding box center [207, 532] width 228 height 14
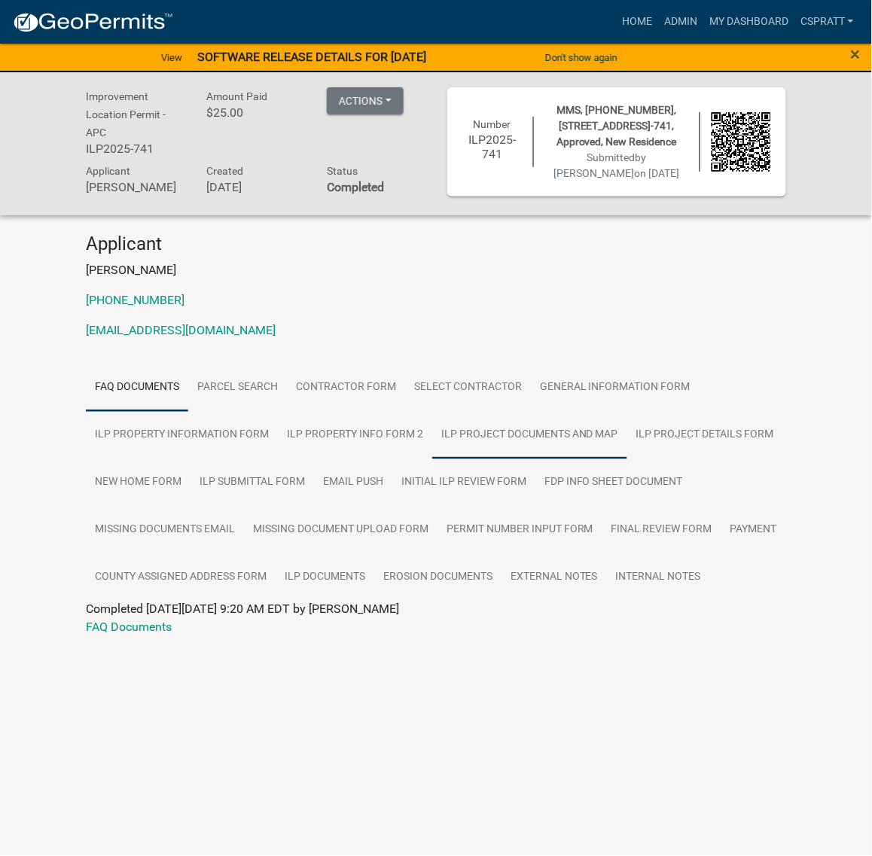
click at [432, 459] on link "ILP Project Documents and Map" at bounding box center [529, 435] width 195 height 48
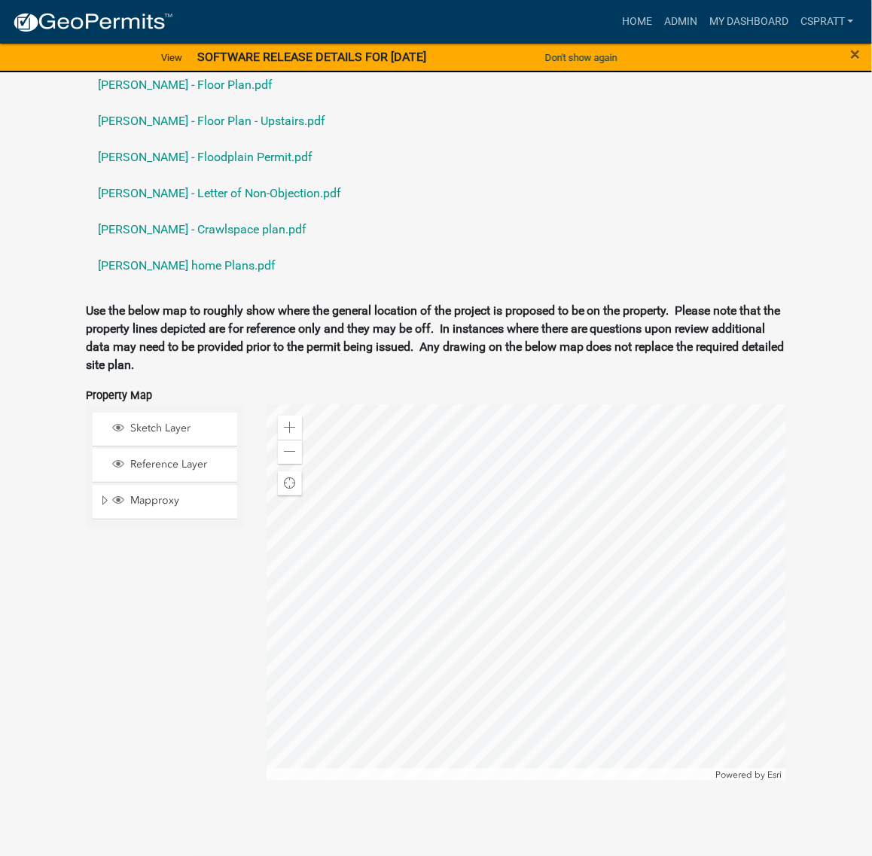
scroll to position [2231, 0]
click at [269, 31] on link "Edwards- Plot Plan Variance approved .pdf" at bounding box center [436, 13] width 701 height 36
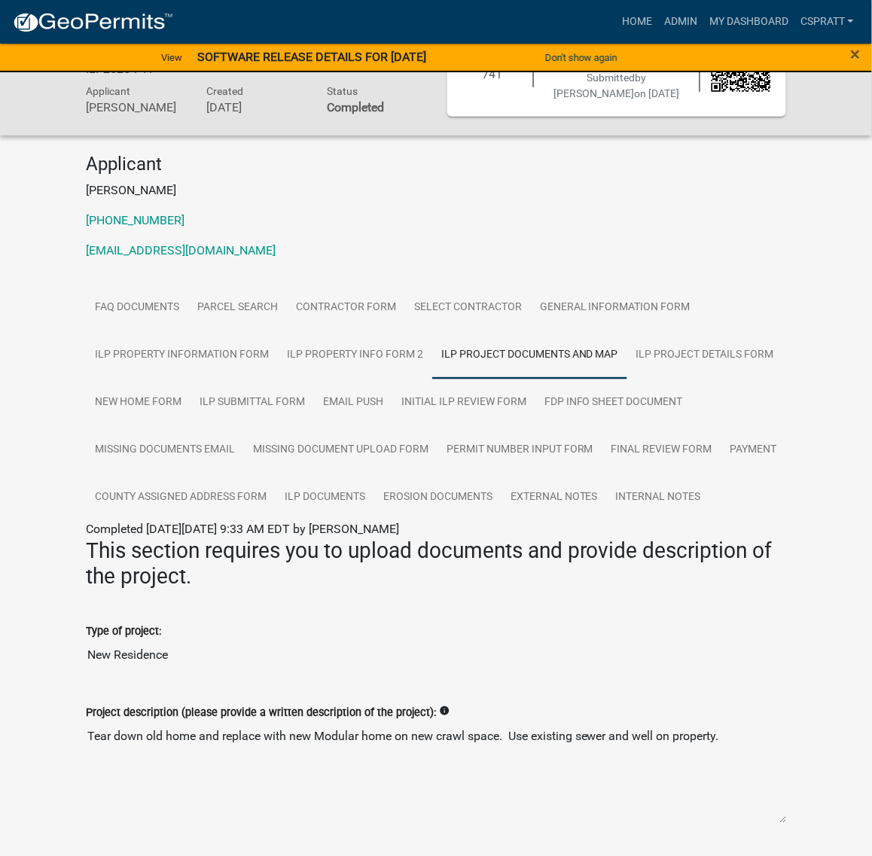
scroll to position [188, 0]
